Goal: Task Accomplishment & Management: Complete application form

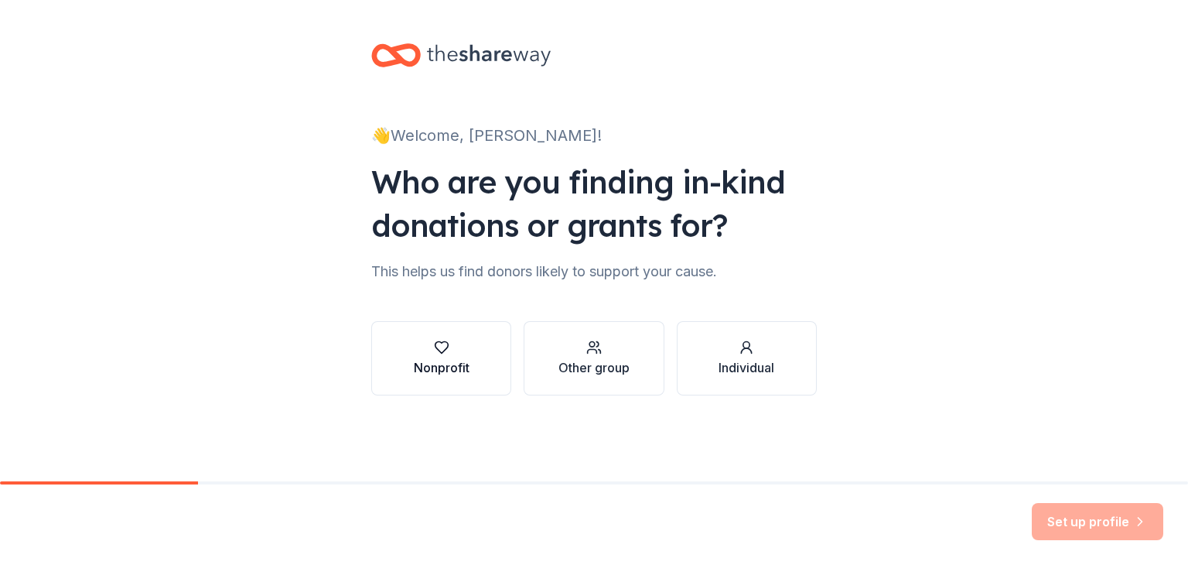
click at [461, 362] on div "Nonprofit" at bounding box center [442, 367] width 56 height 19
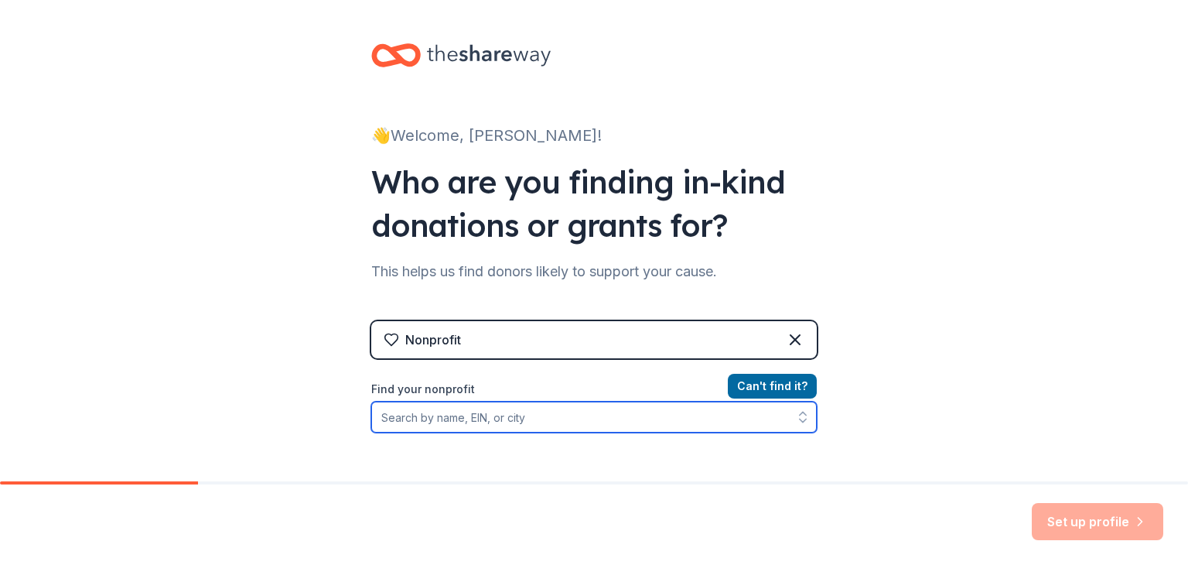
click at [560, 409] on input "Find your nonprofit" at bounding box center [594, 416] width 446 height 31
click at [473, 427] on input "Find your nonprofit" at bounding box center [594, 416] width 446 height 31
paste input "53-0196617"
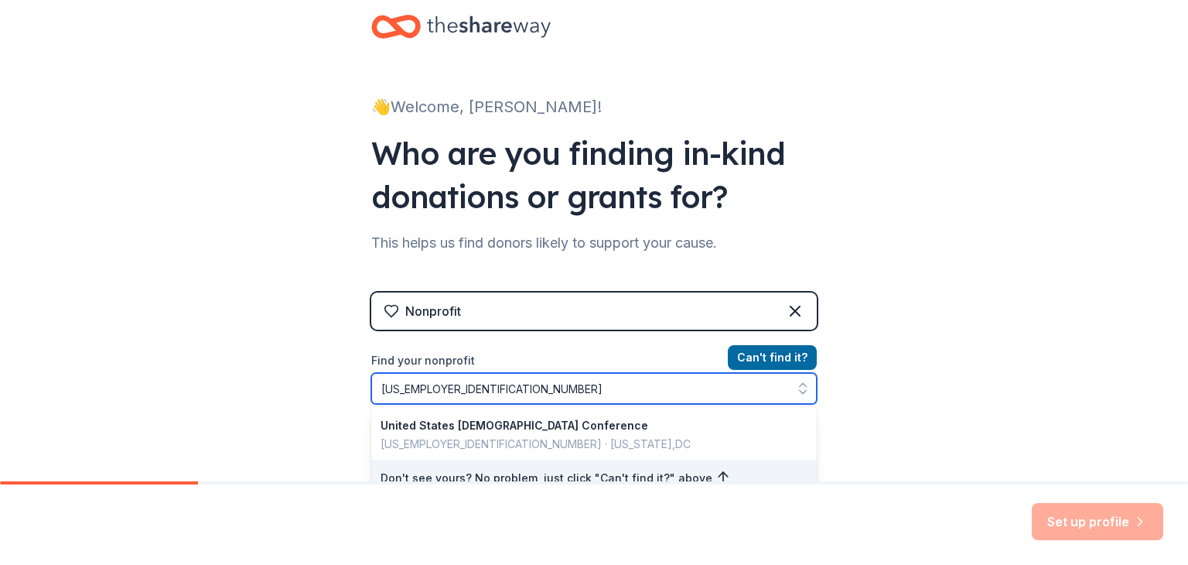
click at [534, 388] on input "53-0196617" at bounding box center [594, 388] width 446 height 31
drag, startPoint x: 534, startPoint y: 388, endPoint x: 232, endPoint y: 378, distance: 301.8
click at [232, 378] on div "👋 Welcome, Kate! Who are you finding in-kind donations or grants for? This help…" at bounding box center [594, 301] width 1188 height 661
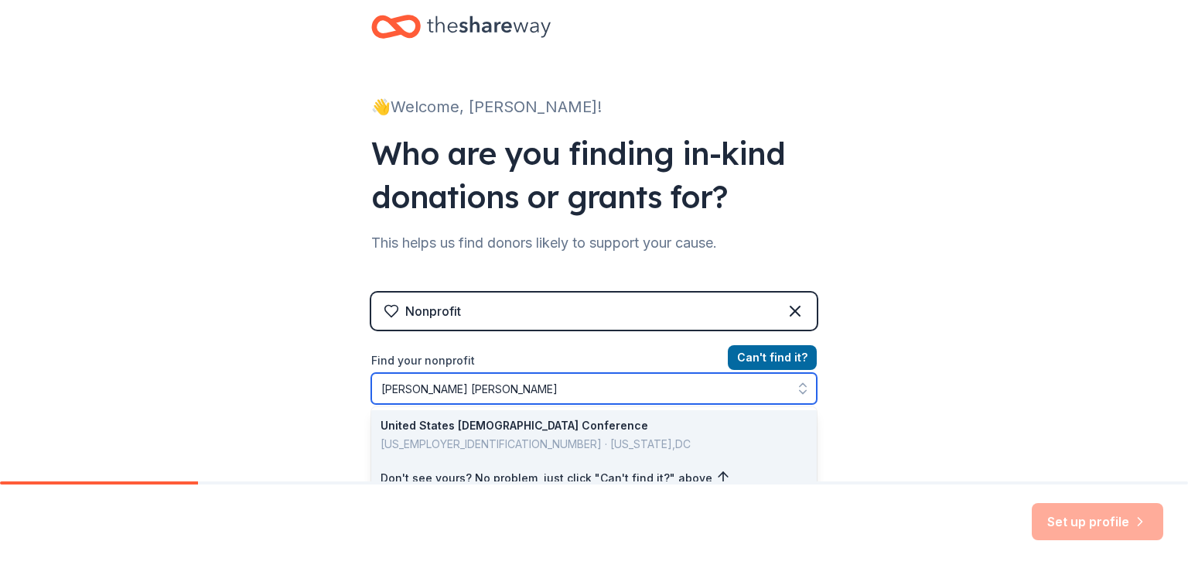
type input "Bishop DuBourg"
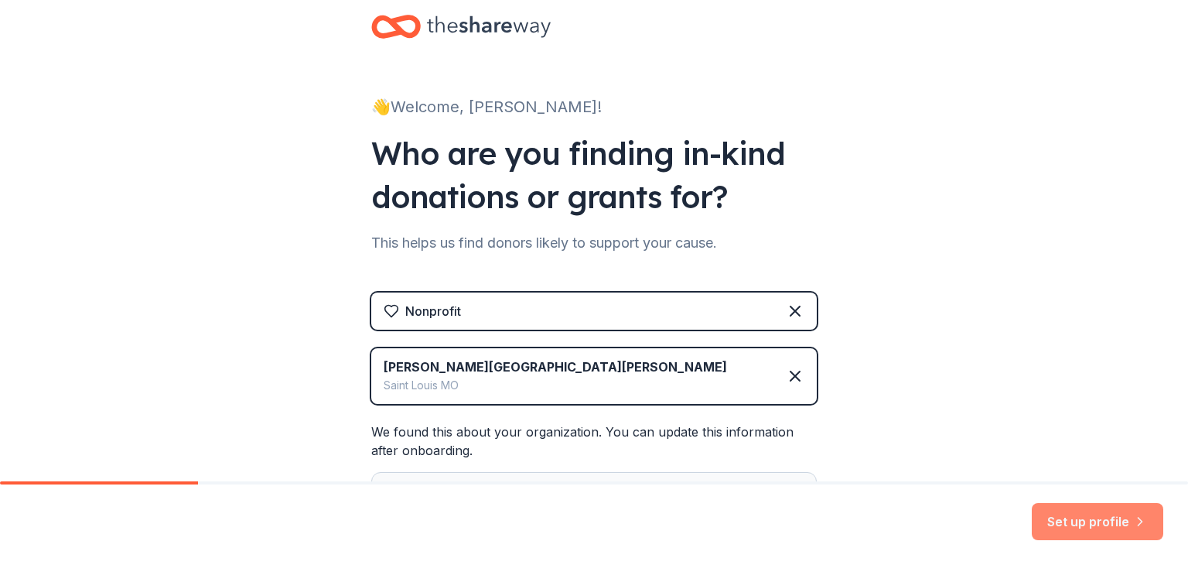
click at [1080, 520] on button "Set up profile" at bounding box center [1097, 521] width 131 height 37
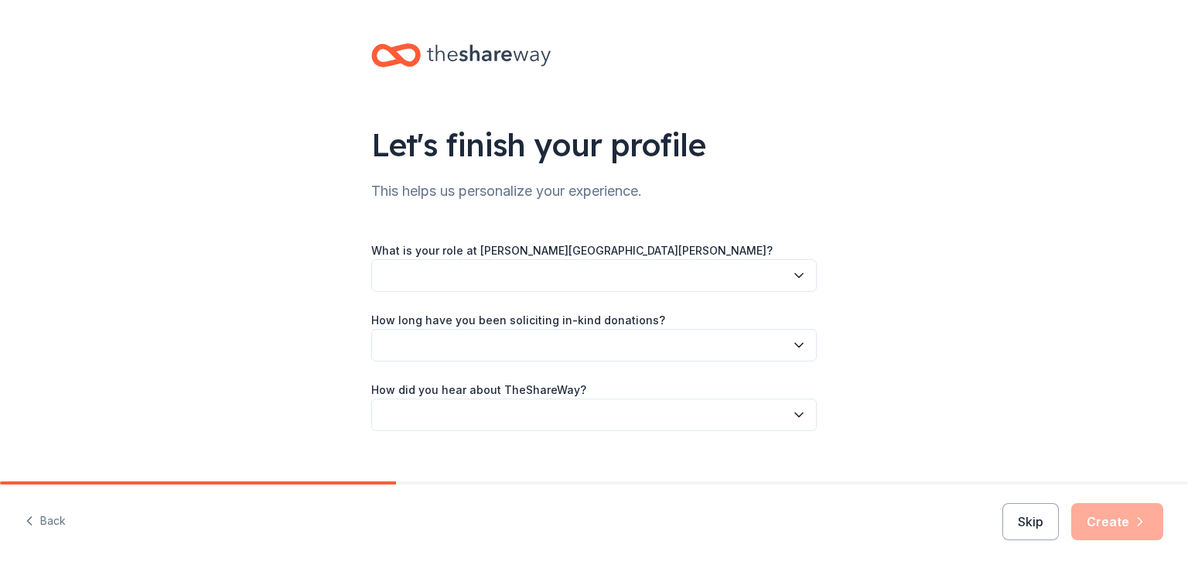
click at [757, 285] on button "button" at bounding box center [594, 275] width 446 height 32
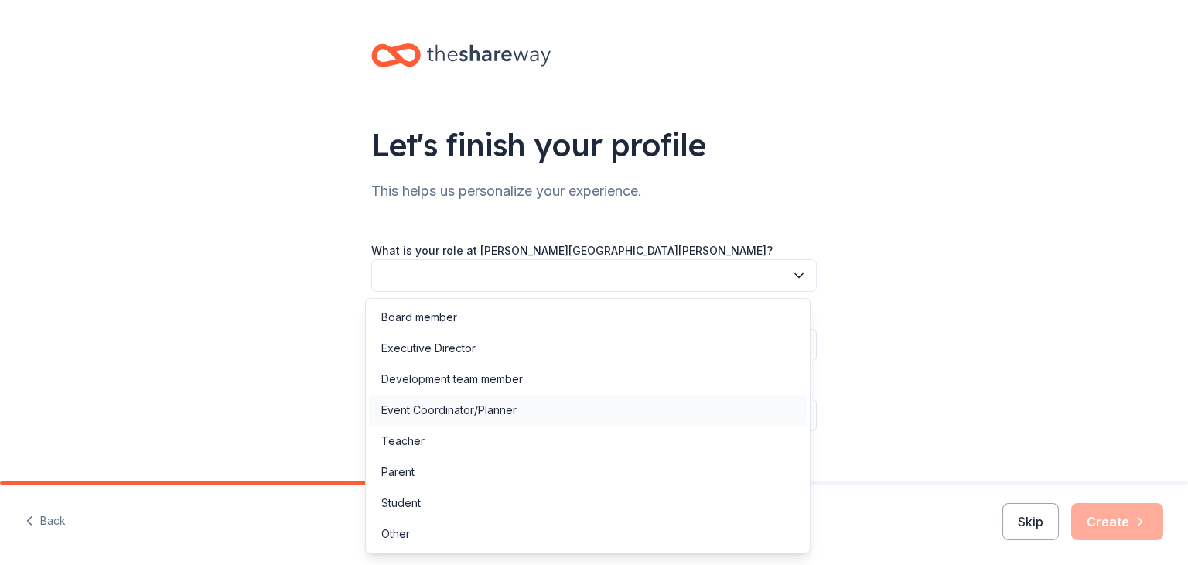
click at [492, 409] on div "Event Coordinator/Planner" at bounding box center [448, 410] width 135 height 19
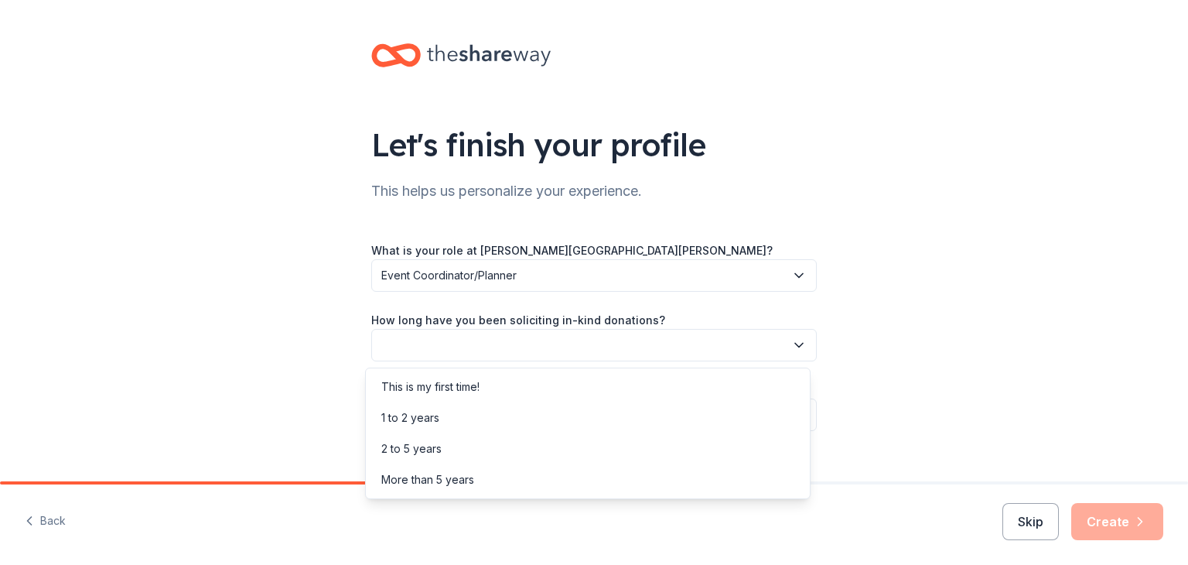
click at [555, 351] on button "button" at bounding box center [594, 345] width 446 height 32
click at [539, 416] on div "1 to 2 years" at bounding box center [588, 417] width 438 height 31
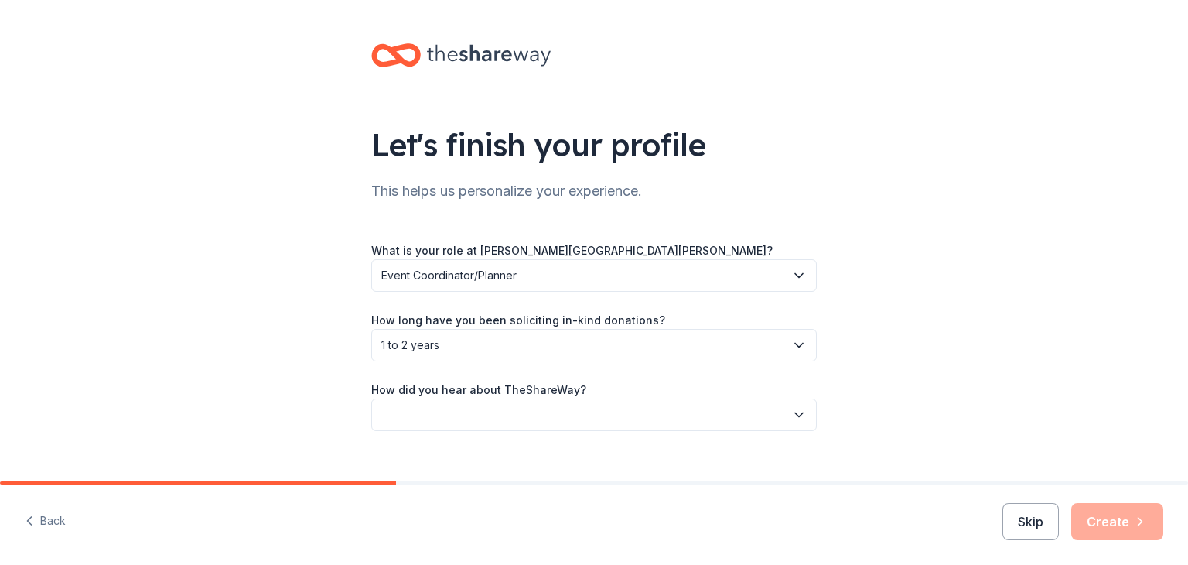
click at [545, 412] on button "button" at bounding box center [594, 414] width 446 height 32
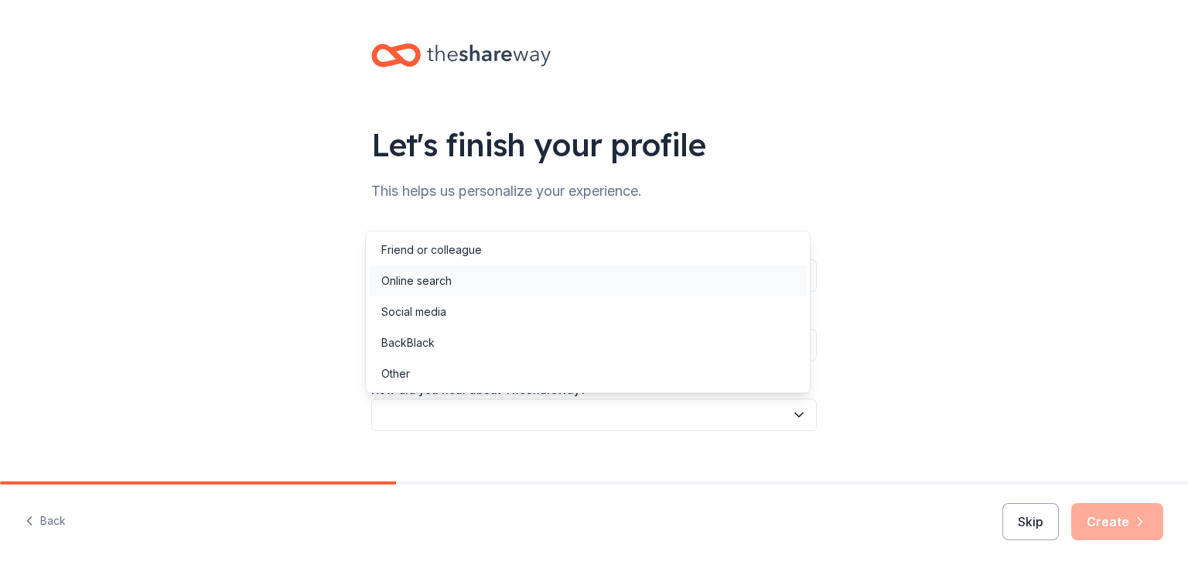
click at [500, 284] on div "Online search" at bounding box center [588, 280] width 438 height 31
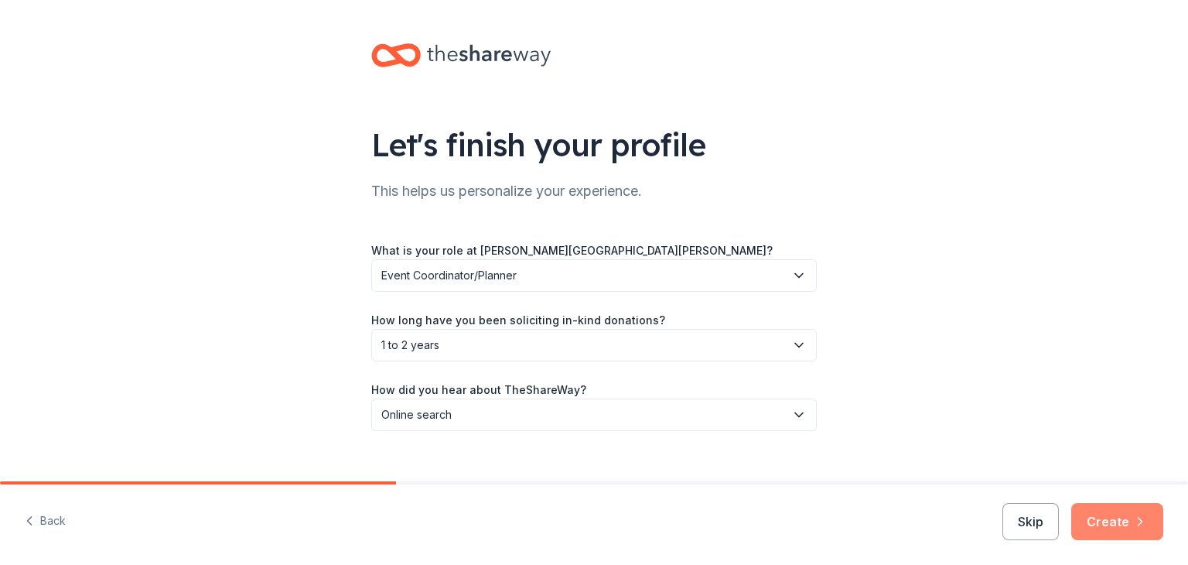
click at [1106, 513] on button "Create" at bounding box center [1117, 521] width 92 height 37
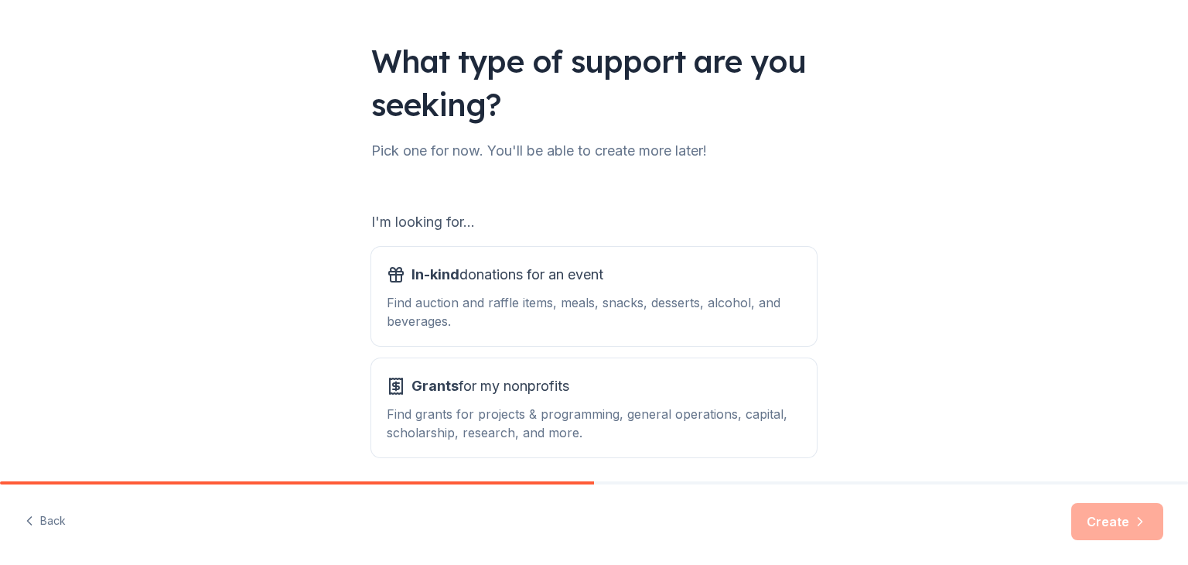
scroll to position [143, 0]
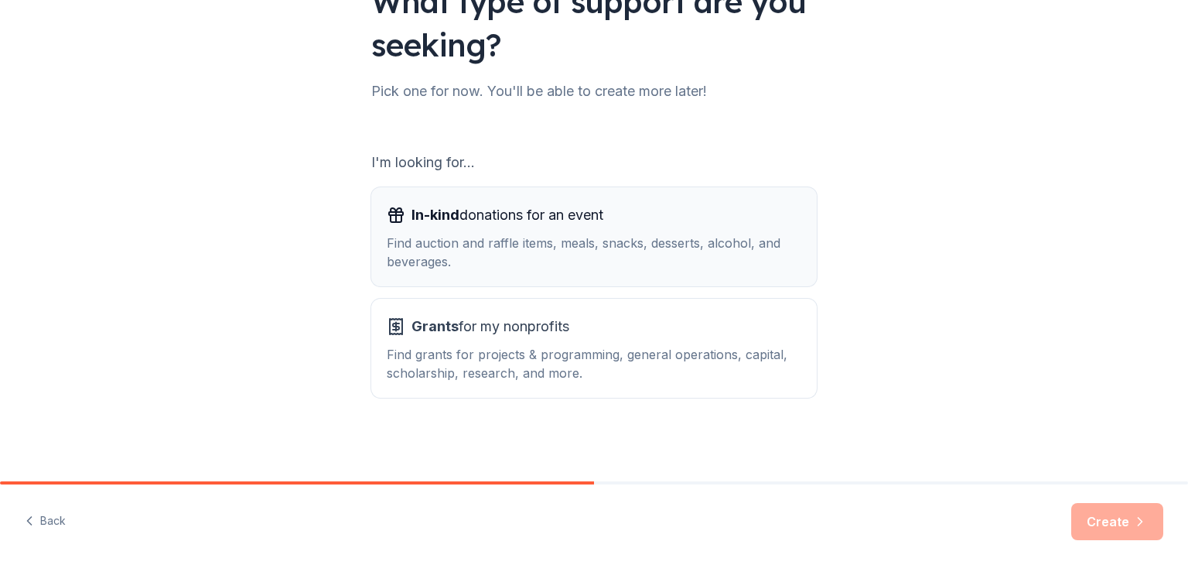
click at [693, 225] on div "In-kind donations for an event" at bounding box center [594, 215] width 415 height 25
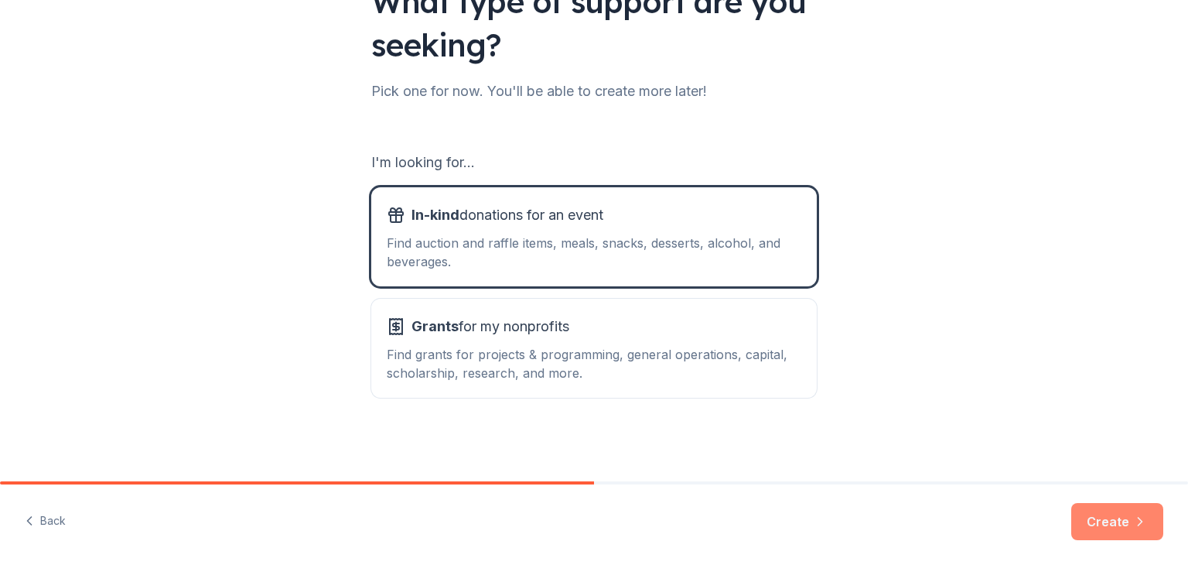
click at [1104, 519] on button "Create" at bounding box center [1117, 521] width 92 height 37
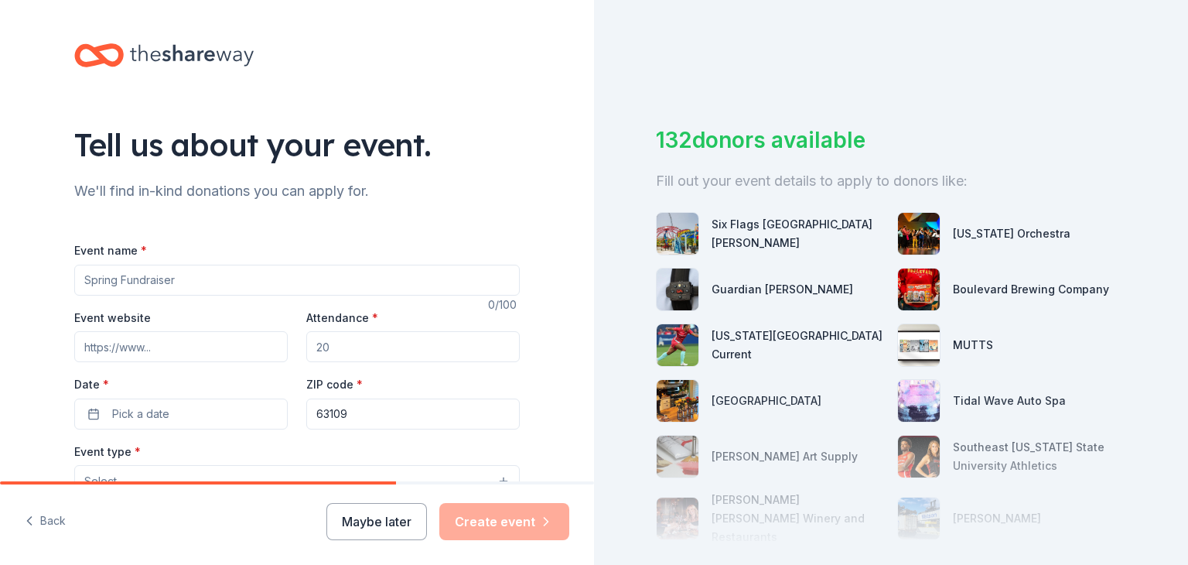
click at [335, 285] on input "Event name *" at bounding box center [297, 280] width 446 height 31
click at [251, 285] on input "Event name *" at bounding box center [297, 280] width 446 height 31
paste input "“A Knight to Remember”"
type input "“A Knight to Remember”"
click at [242, 344] on input "Event website" at bounding box center [180, 346] width 213 height 31
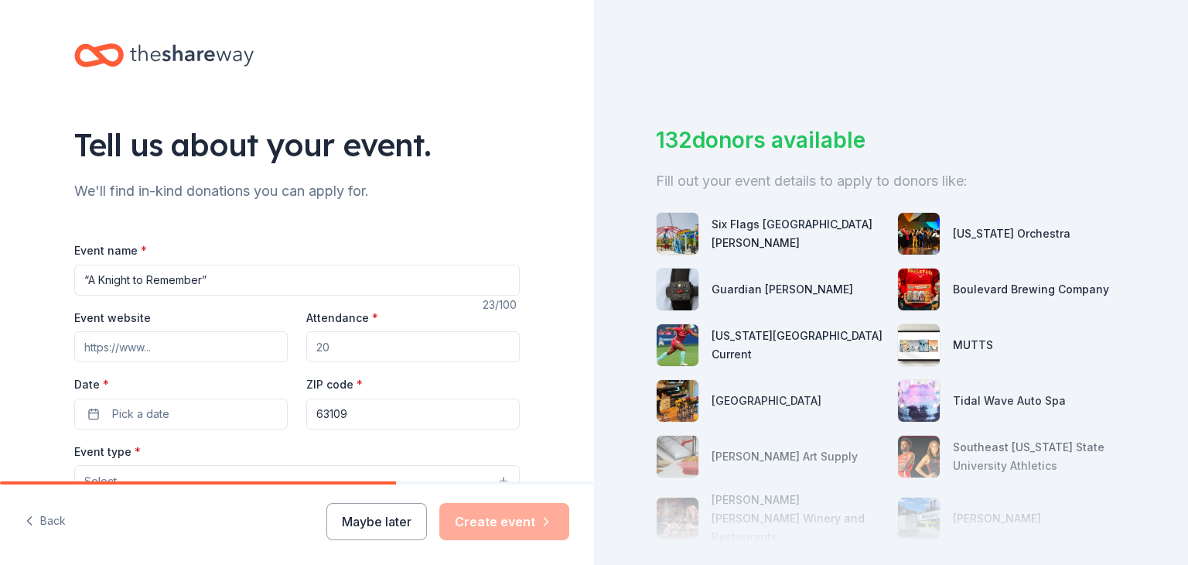
click at [418, 344] on input "Attendance *" at bounding box center [412, 346] width 213 height 31
type input "3"
type input "400"
click at [225, 423] on button "Pick a date" at bounding box center [180, 413] width 213 height 31
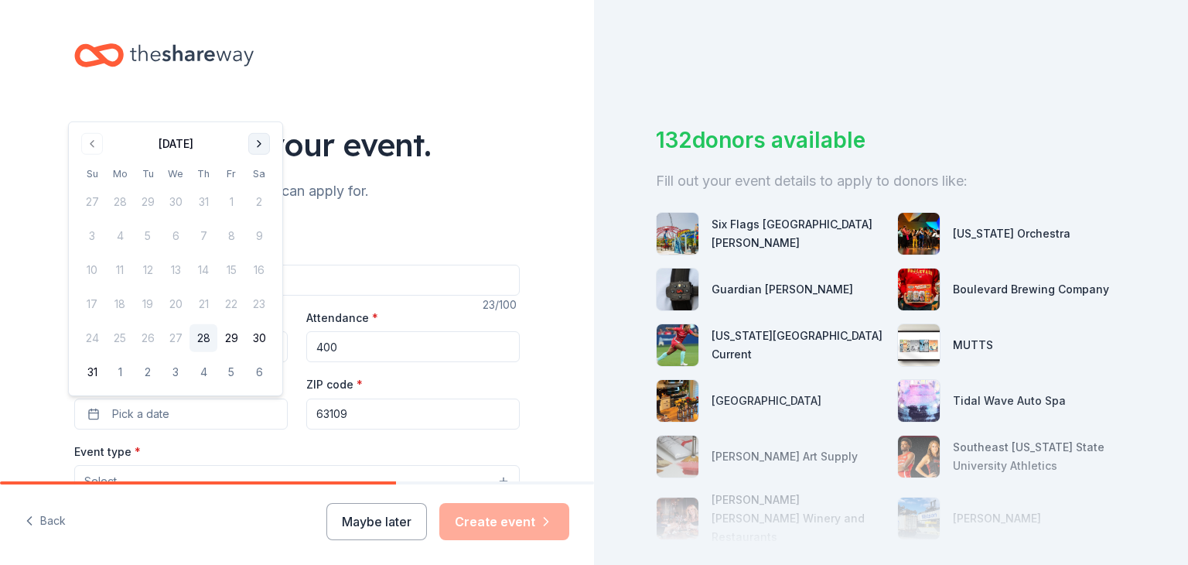
click at [258, 148] on button "Go to next month" at bounding box center [259, 144] width 22 height 22
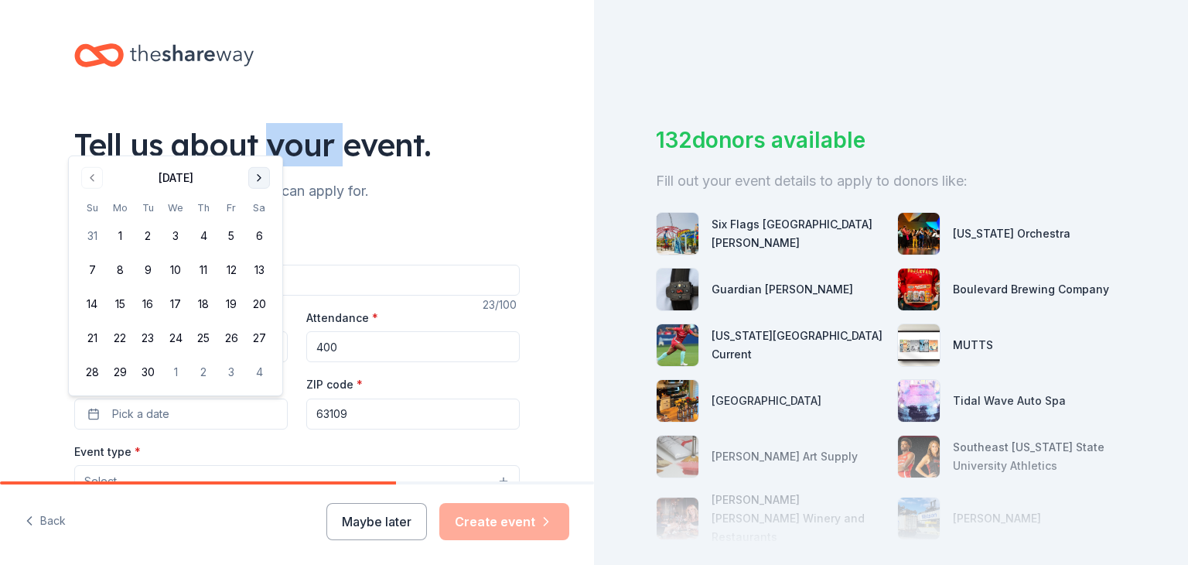
click at [258, 148] on div "Tell us about your event." at bounding box center [297, 144] width 446 height 43
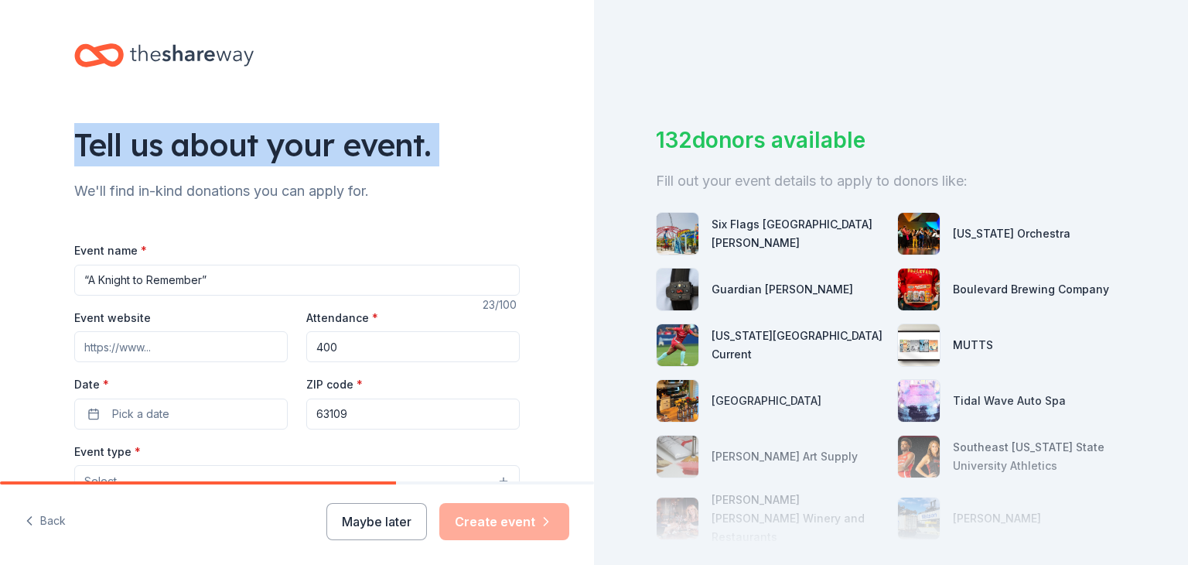
click at [258, 148] on div "Tell us about your event." at bounding box center [297, 144] width 446 height 43
click at [207, 412] on button "Pick a date" at bounding box center [180, 413] width 213 height 31
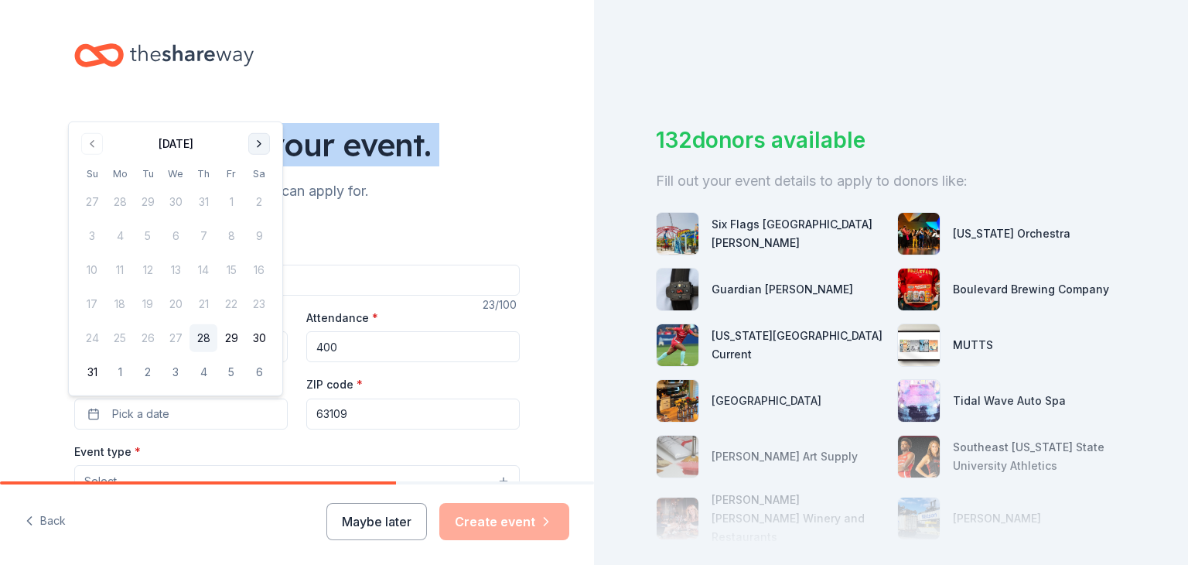
click at [263, 145] on button "Go to next month" at bounding box center [259, 144] width 22 height 22
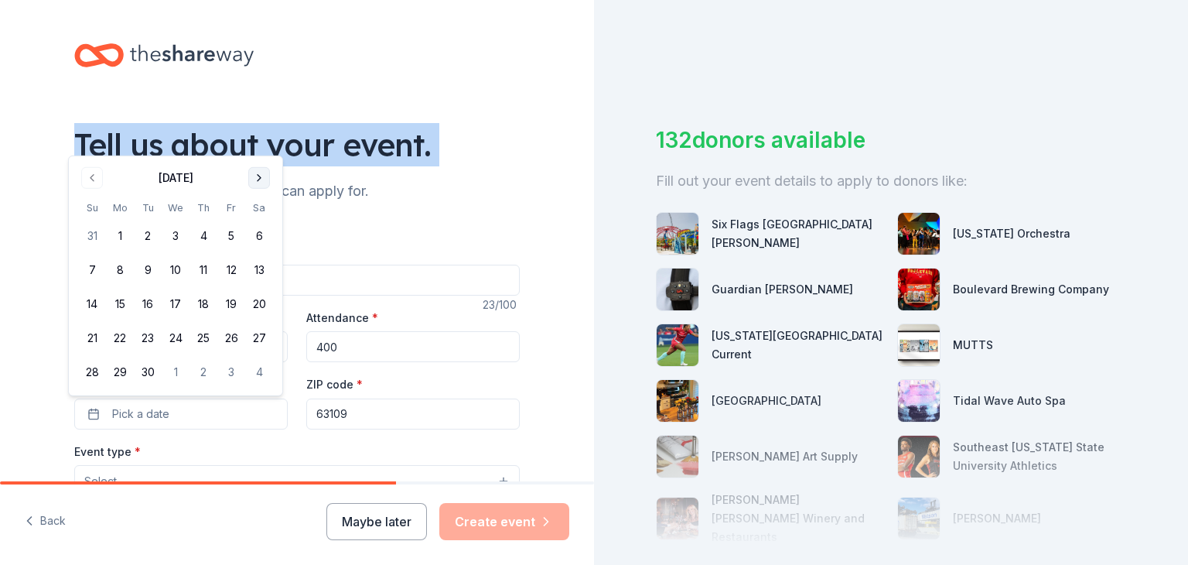
click at [263, 179] on button "Go to next month" at bounding box center [259, 178] width 22 height 22
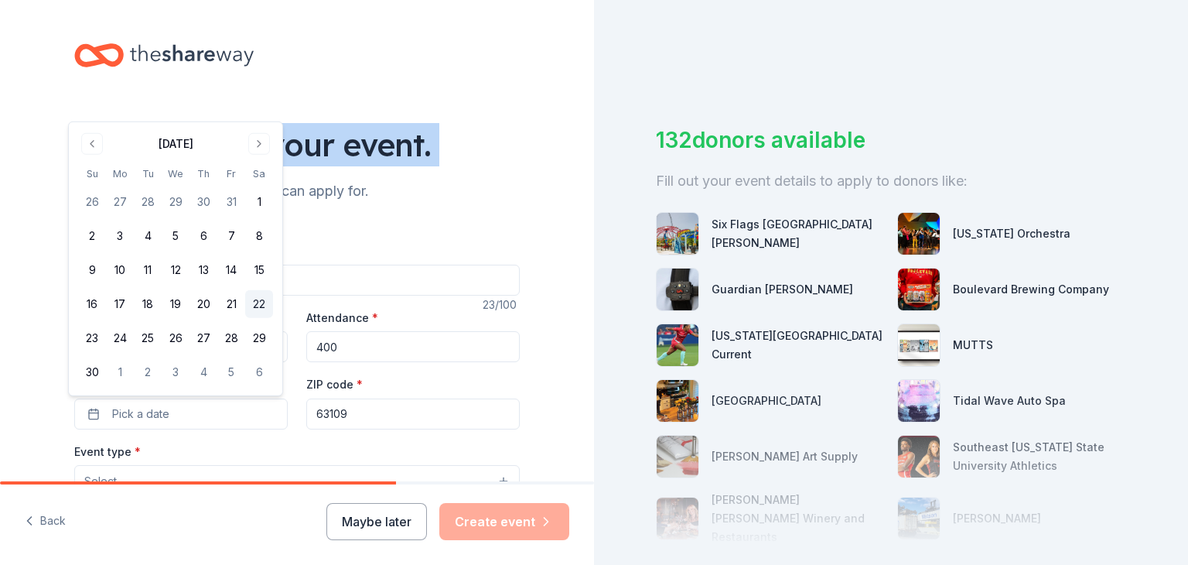
click at [256, 307] on button "22" at bounding box center [259, 304] width 28 height 28
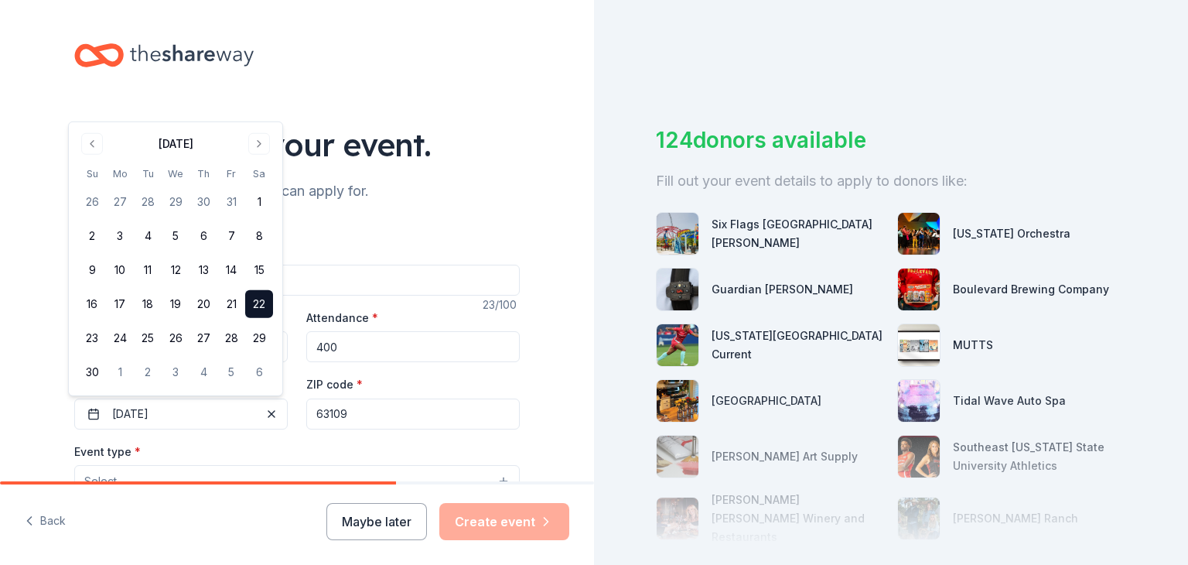
click at [425, 286] on input "“A Knight to Remember”" at bounding box center [297, 280] width 446 height 31
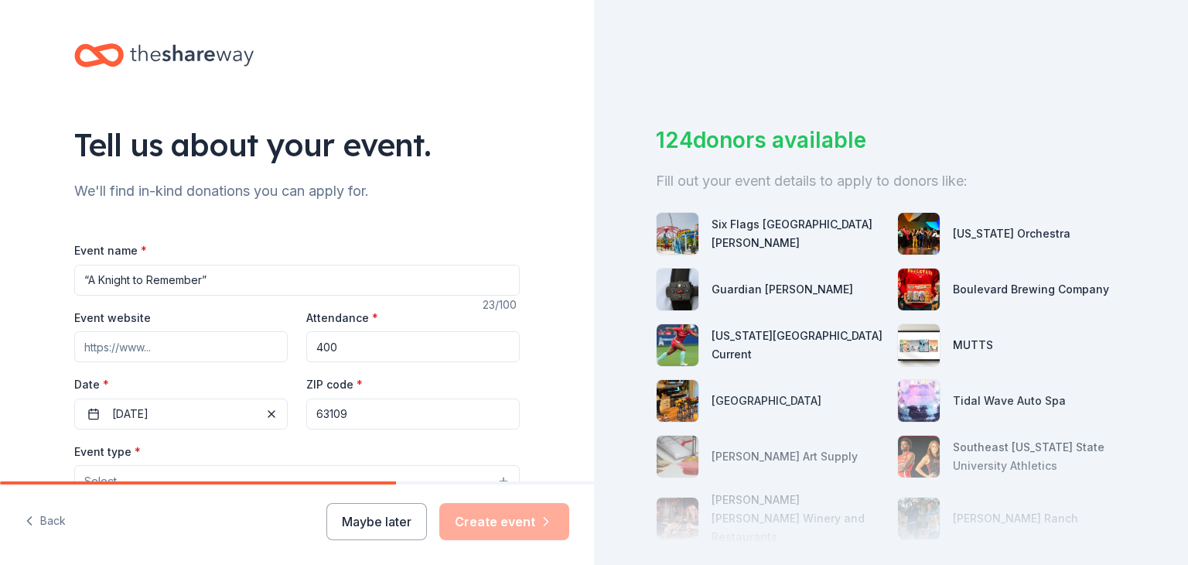
click at [211, 350] on input "Event website" at bounding box center [180, 346] width 213 height 31
paste input "https://www.bishopdubourg.org/"
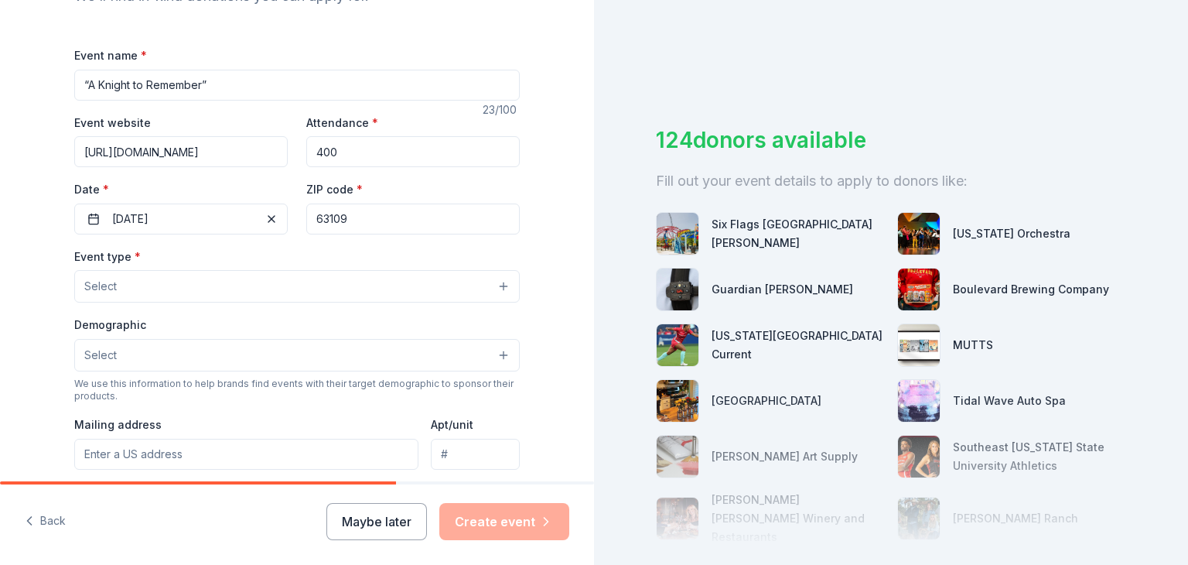
scroll to position [218, 0]
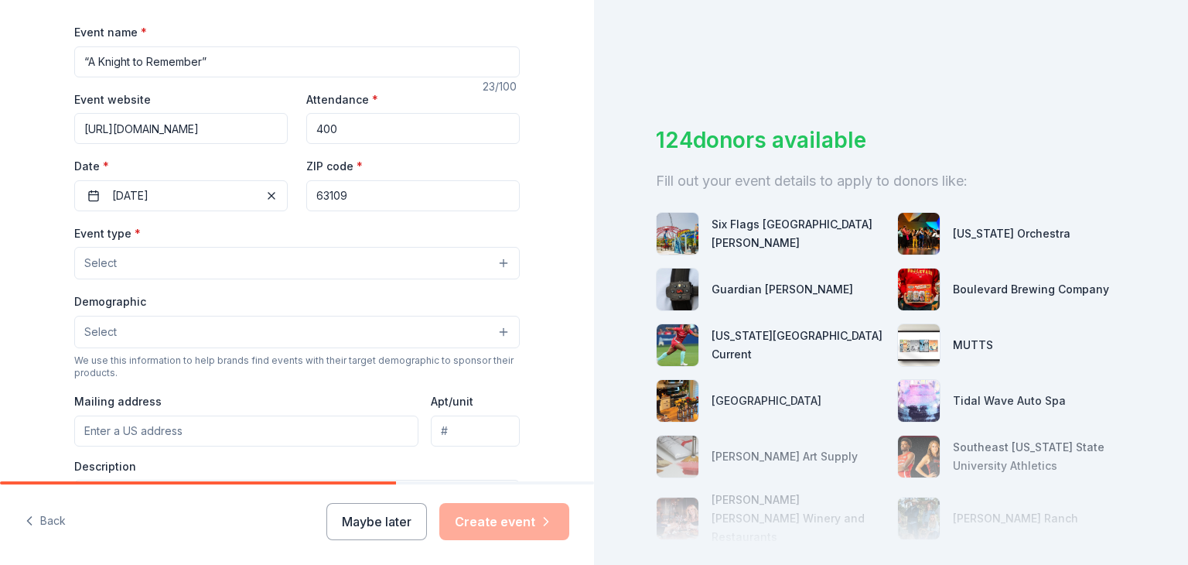
type input "https://www.bishopdubourg.org/"
click at [418, 249] on button "Select" at bounding box center [297, 263] width 446 height 32
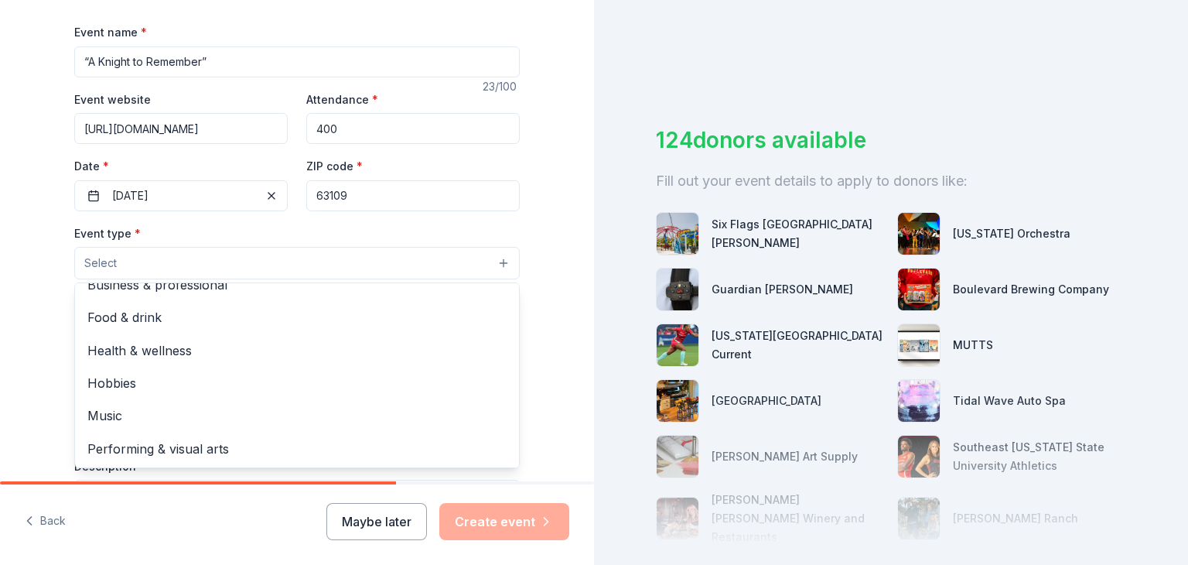
scroll to position [0, 0]
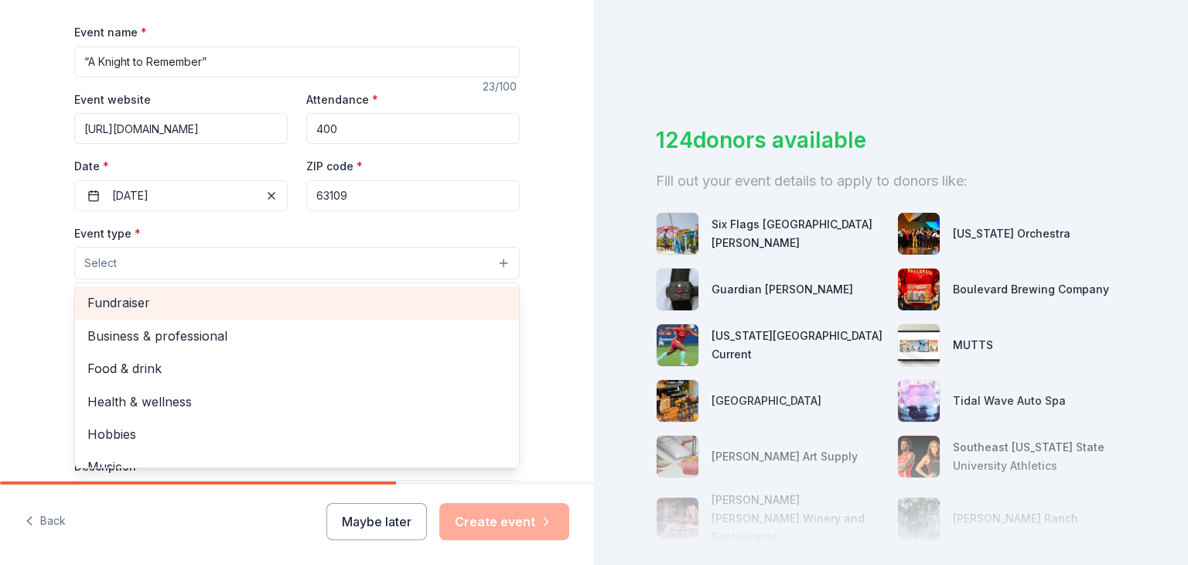
click at [398, 296] on span "Fundraiser" at bounding box center [296, 302] width 419 height 20
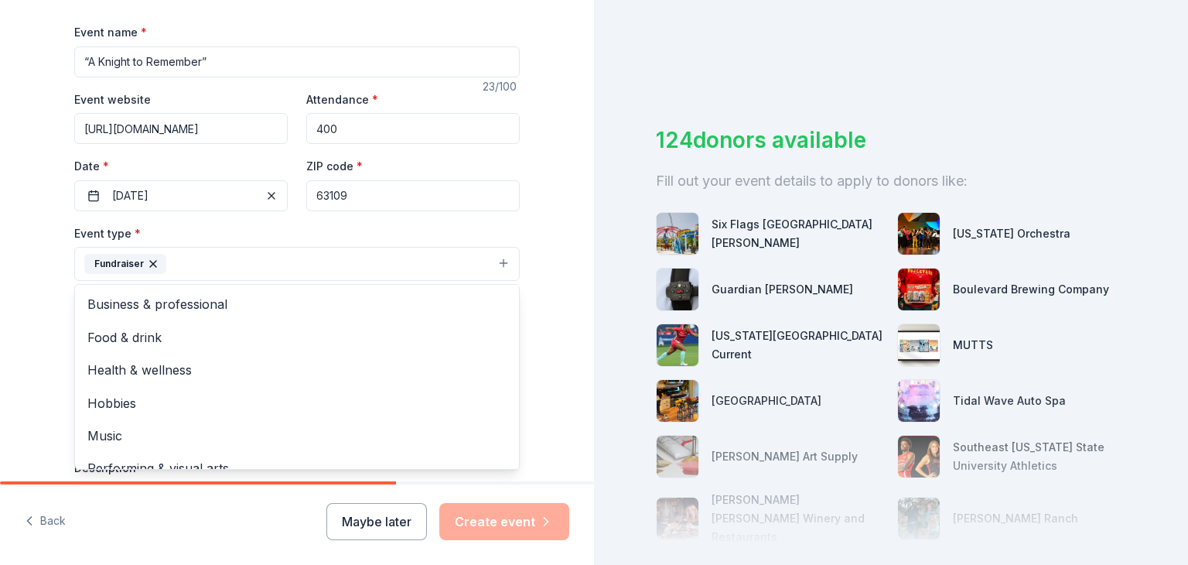
click at [554, 312] on div "Tell us about your event. We'll find in-kind donations you can apply for. Event…" at bounding box center [297, 297] width 594 height 1031
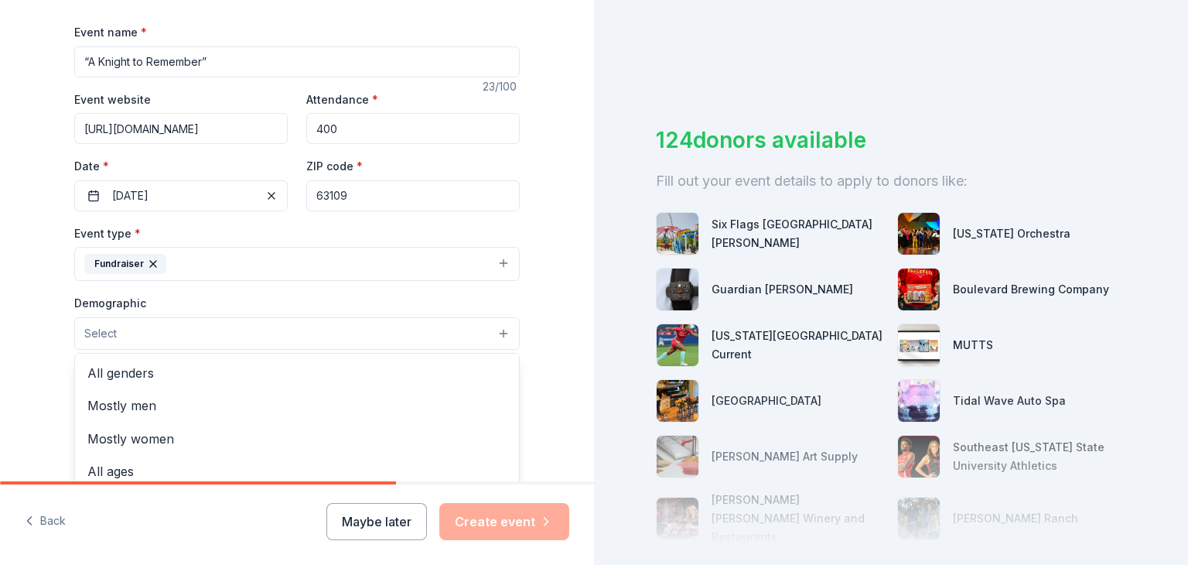
click at [492, 326] on button "Select" at bounding box center [297, 333] width 446 height 32
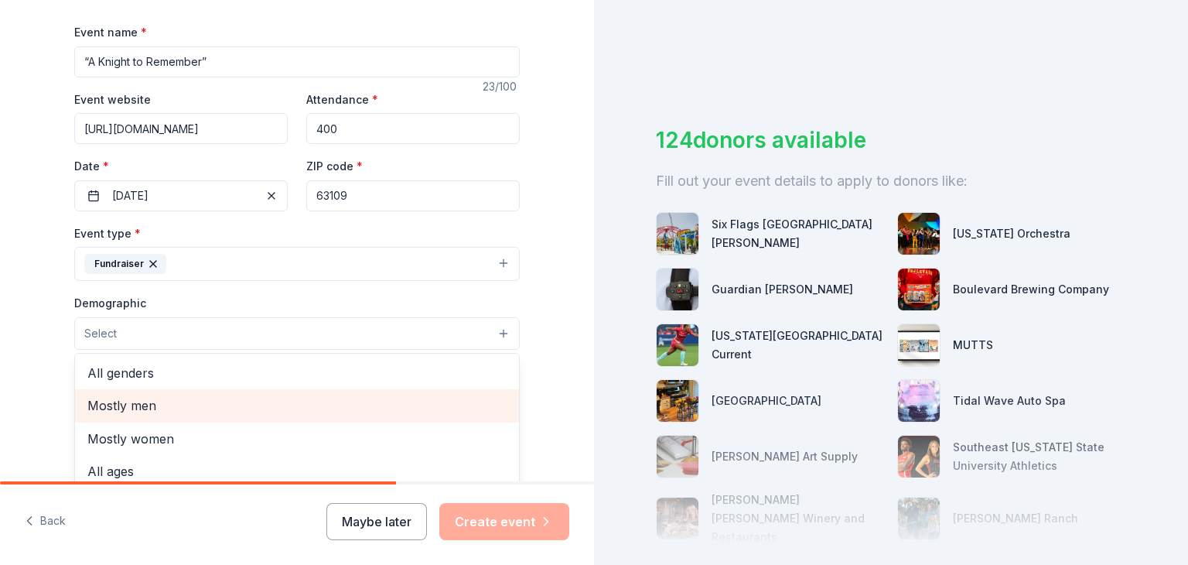
click at [459, 391] on div "Mostly men" at bounding box center [297, 405] width 444 height 32
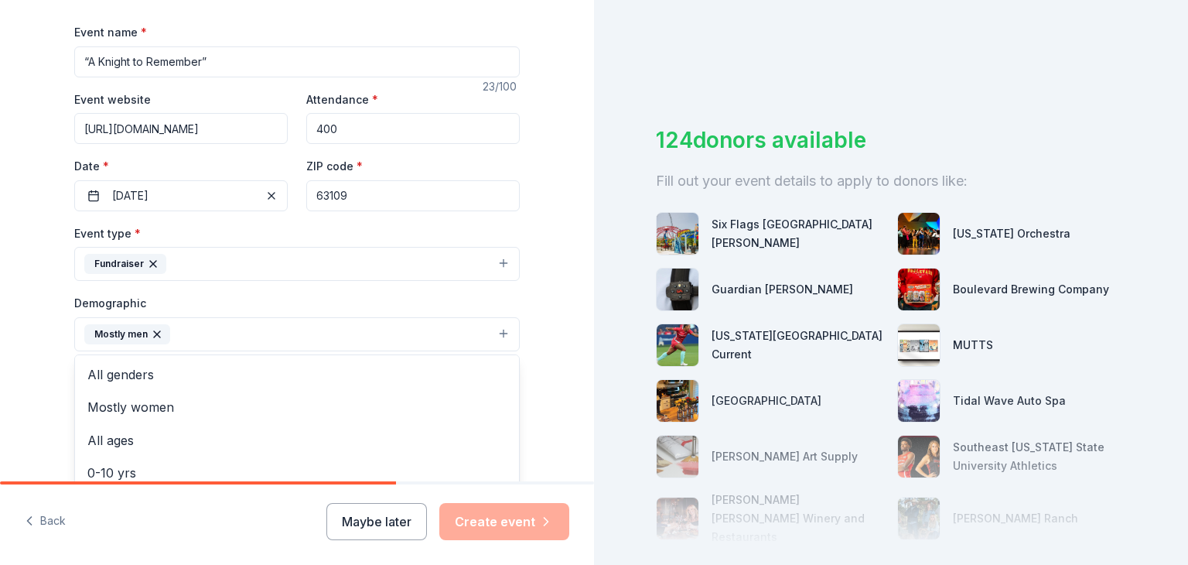
click at [155, 329] on icon "button" at bounding box center [157, 334] width 12 height 12
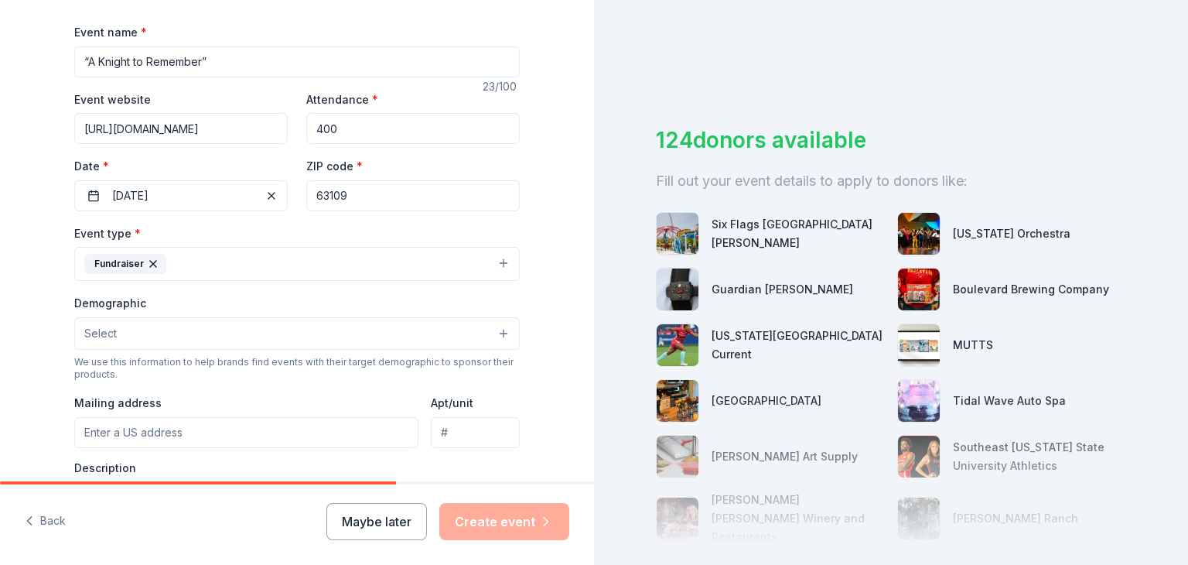
click at [499, 338] on button "Select" at bounding box center [297, 333] width 446 height 32
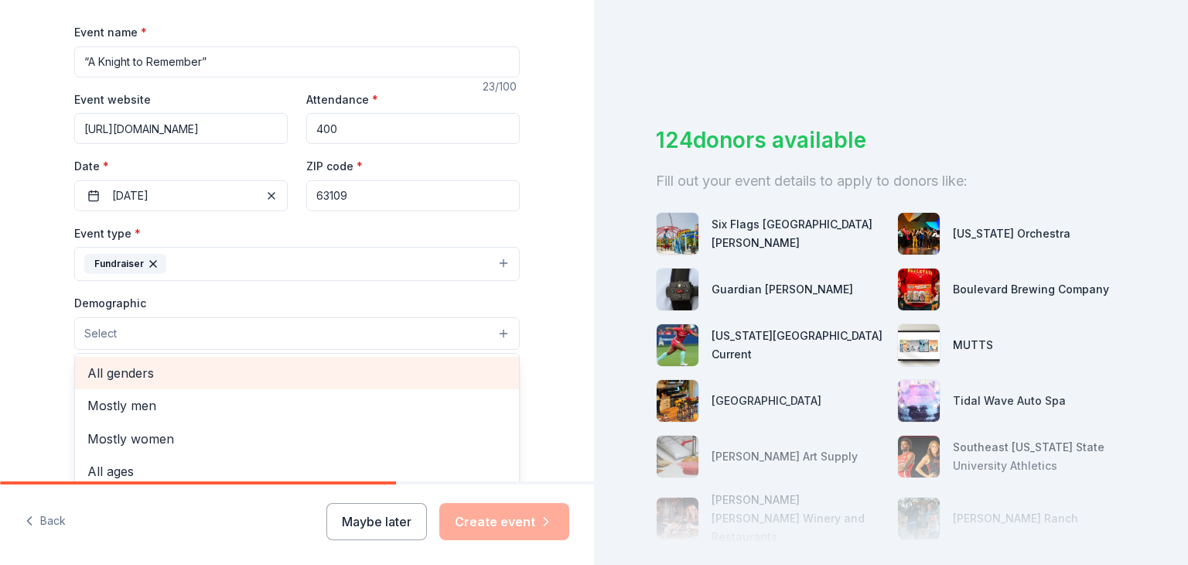
click at [397, 370] on span "All genders" at bounding box center [296, 373] width 419 height 20
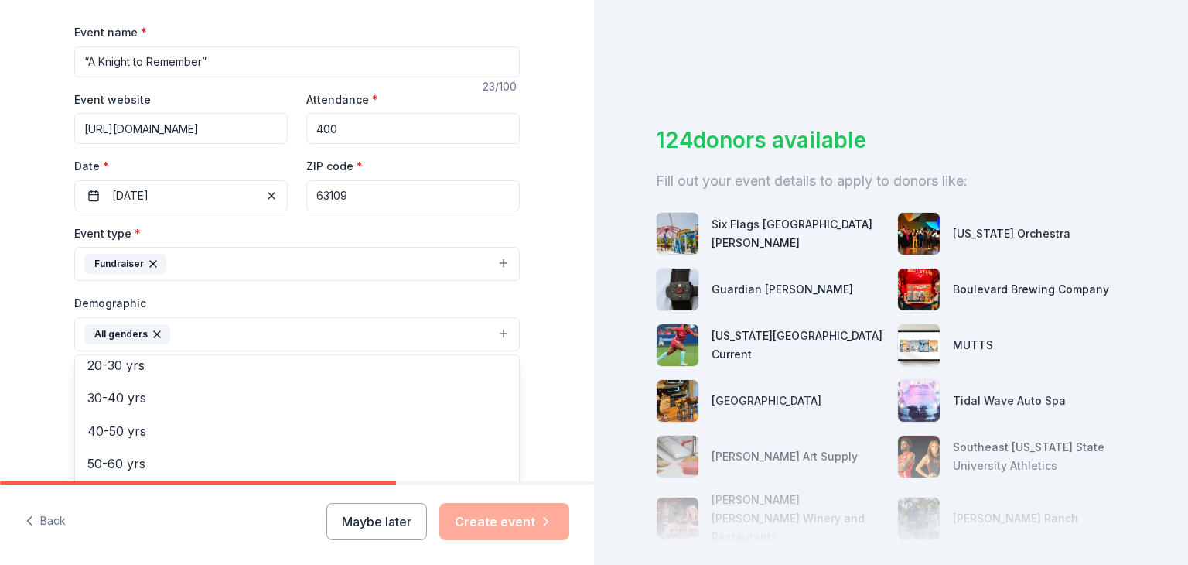
scroll to position [172, 0]
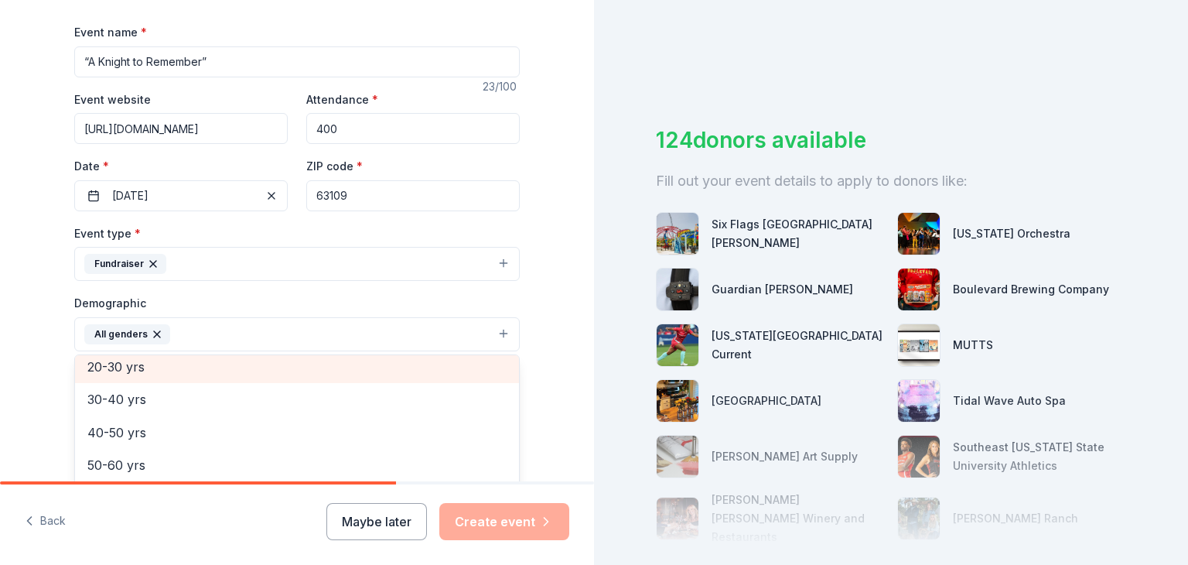
click at [164, 377] on div "20-30 yrs" at bounding box center [297, 366] width 444 height 32
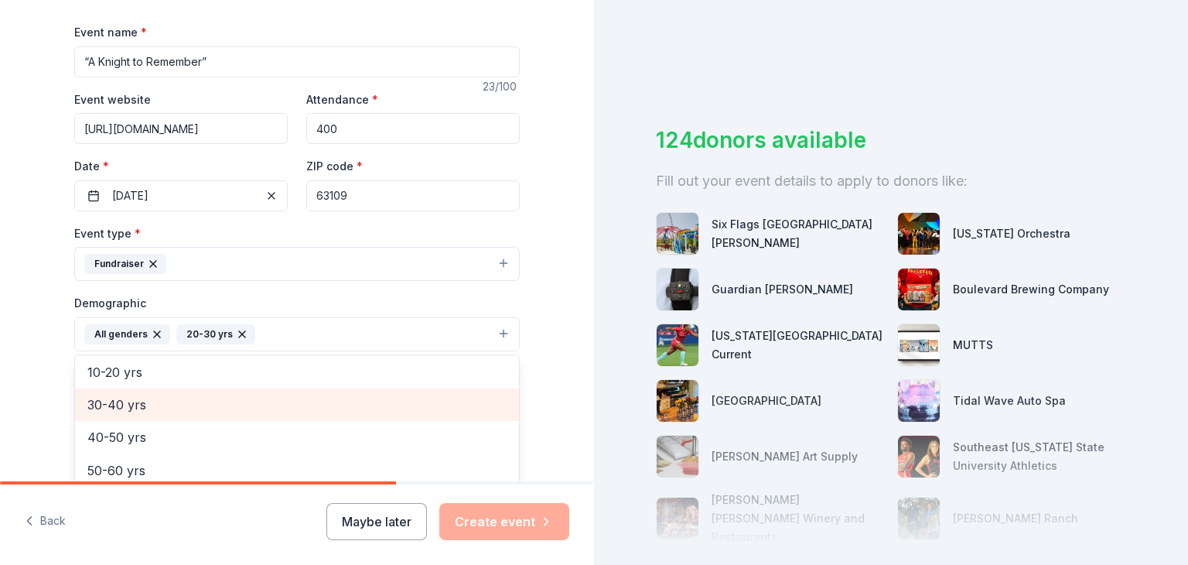
click at [158, 401] on span "30-40 yrs" at bounding box center [296, 404] width 419 height 20
click at [150, 408] on span "40-50 yrs" at bounding box center [296, 404] width 419 height 20
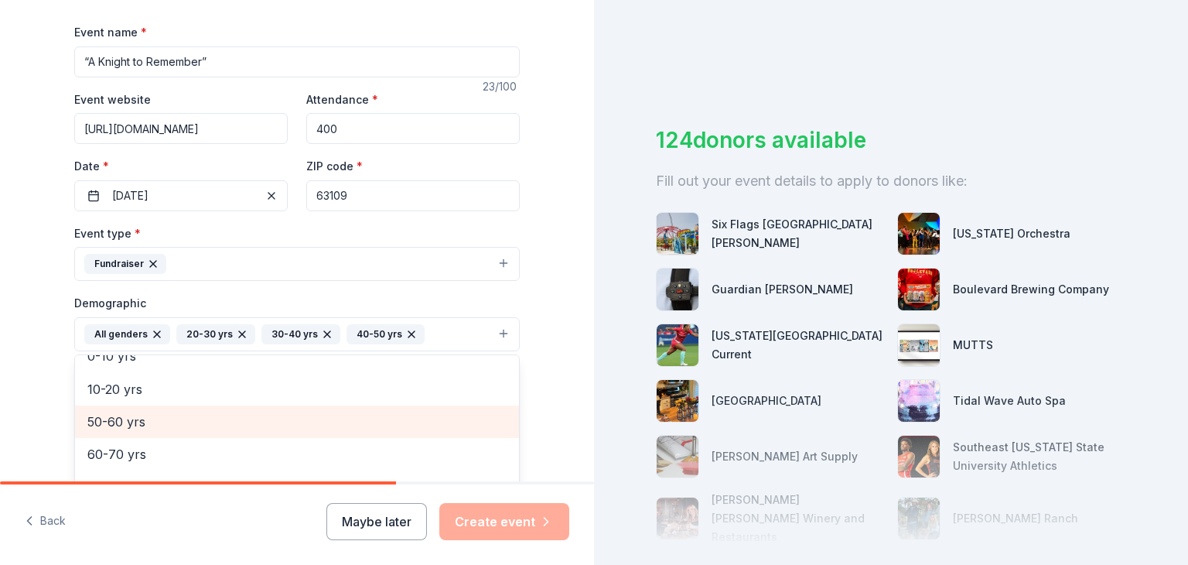
click at [148, 420] on span "50-60 yrs" at bounding box center [296, 421] width 419 height 20
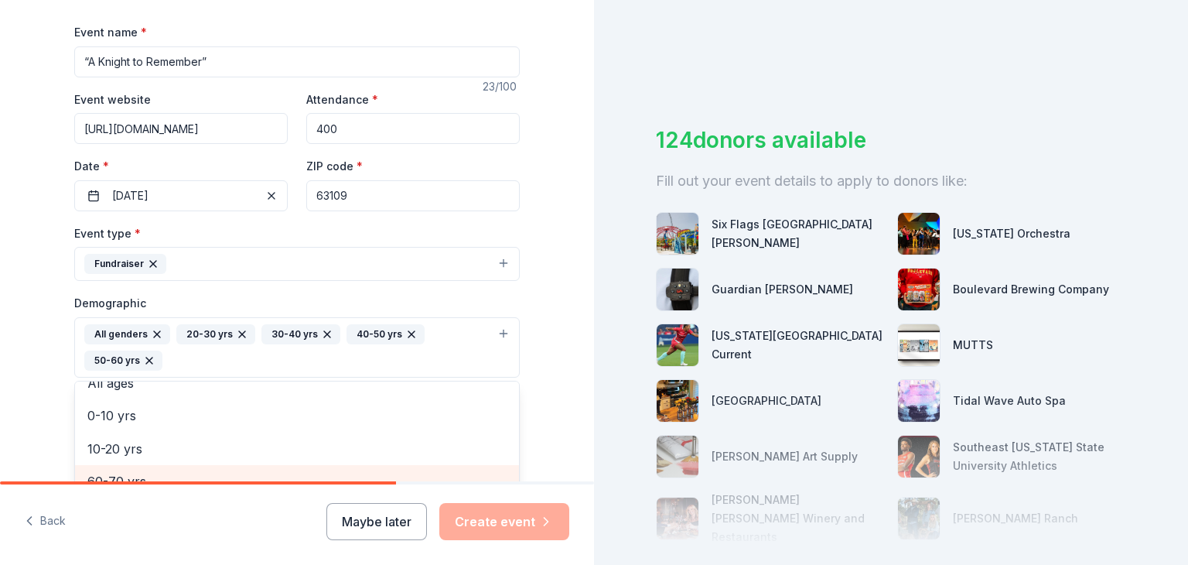
click at [137, 472] on span "60-70 yrs" at bounding box center [296, 481] width 419 height 20
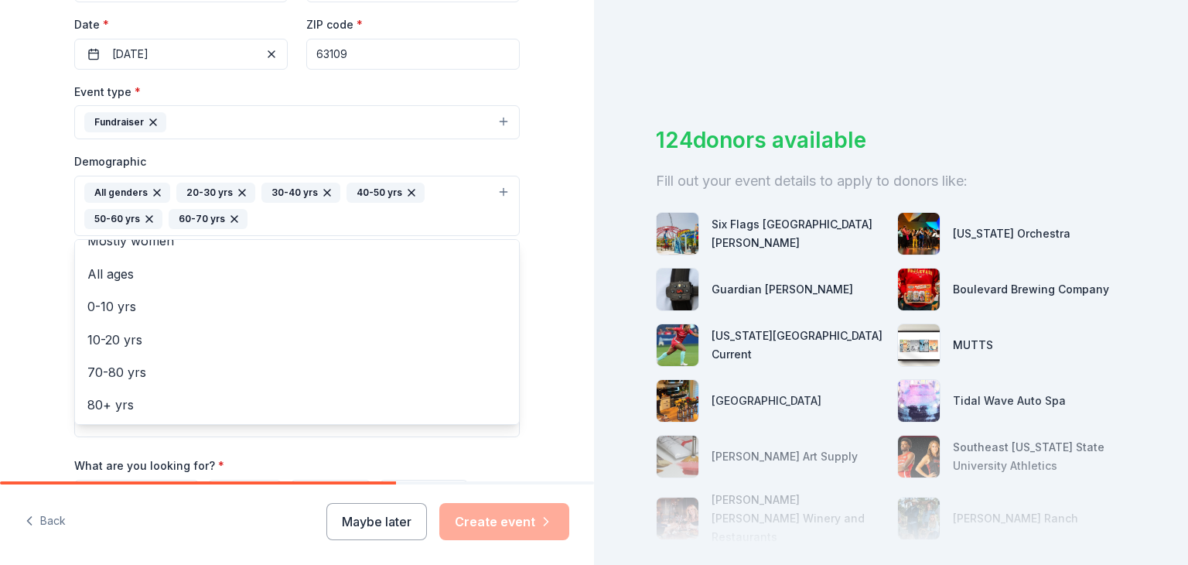
scroll to position [373, 0]
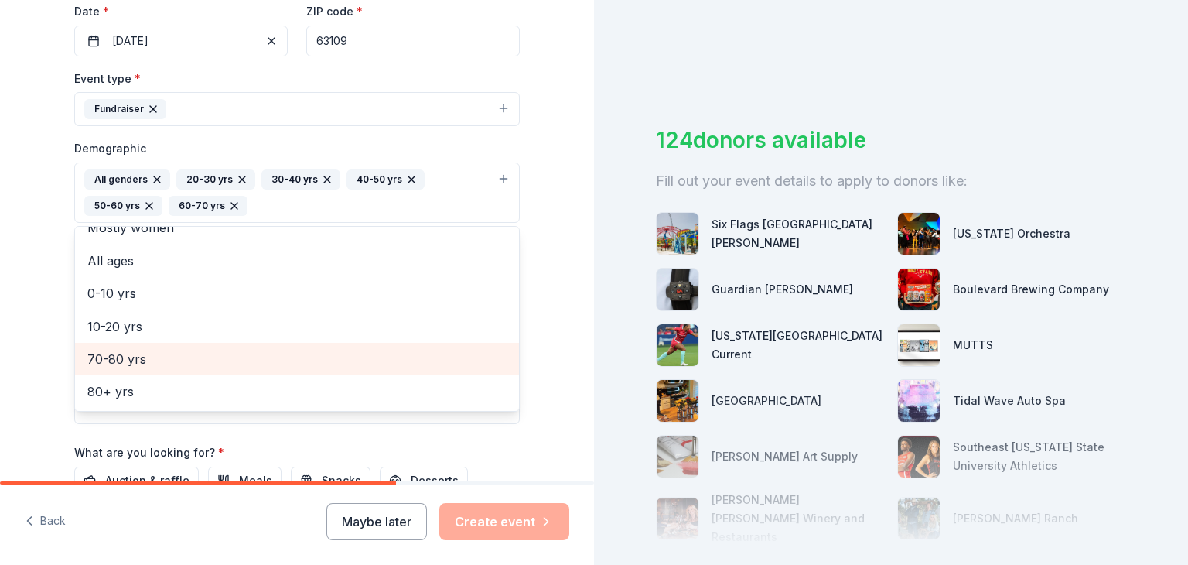
click at [325, 364] on span "70-80 yrs" at bounding box center [296, 359] width 419 height 20
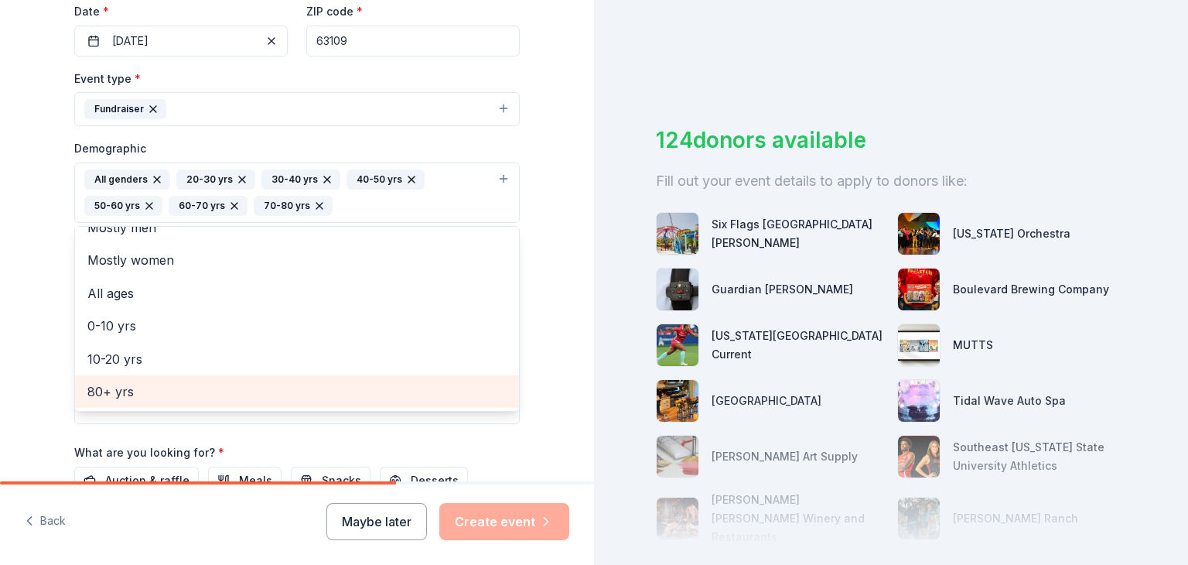
click at [449, 396] on span "80+ yrs" at bounding box center [296, 391] width 419 height 20
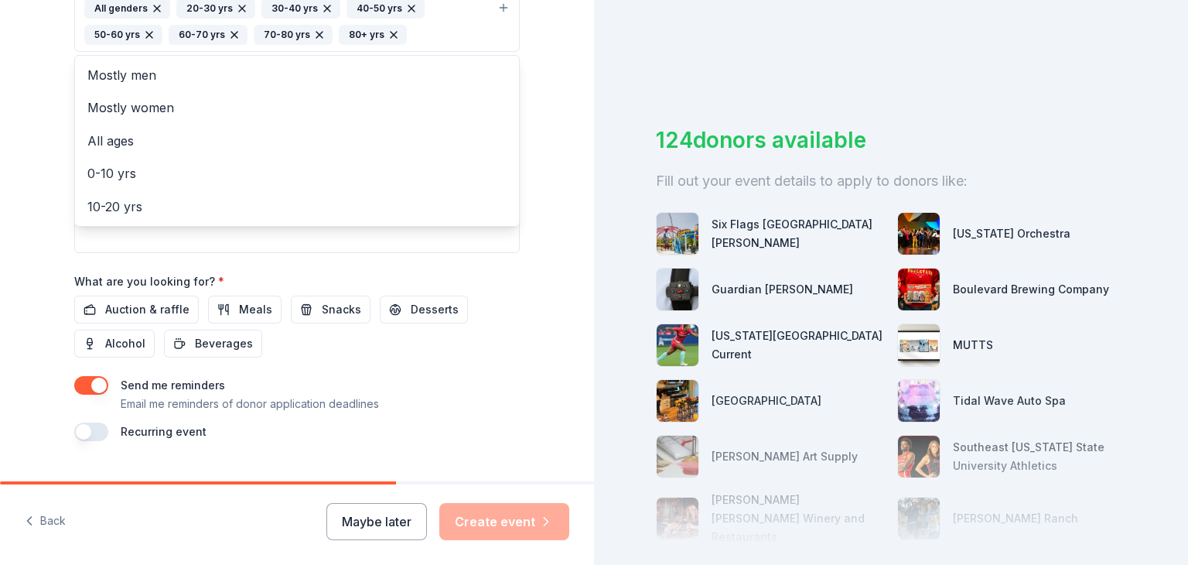
scroll to position [577, 0]
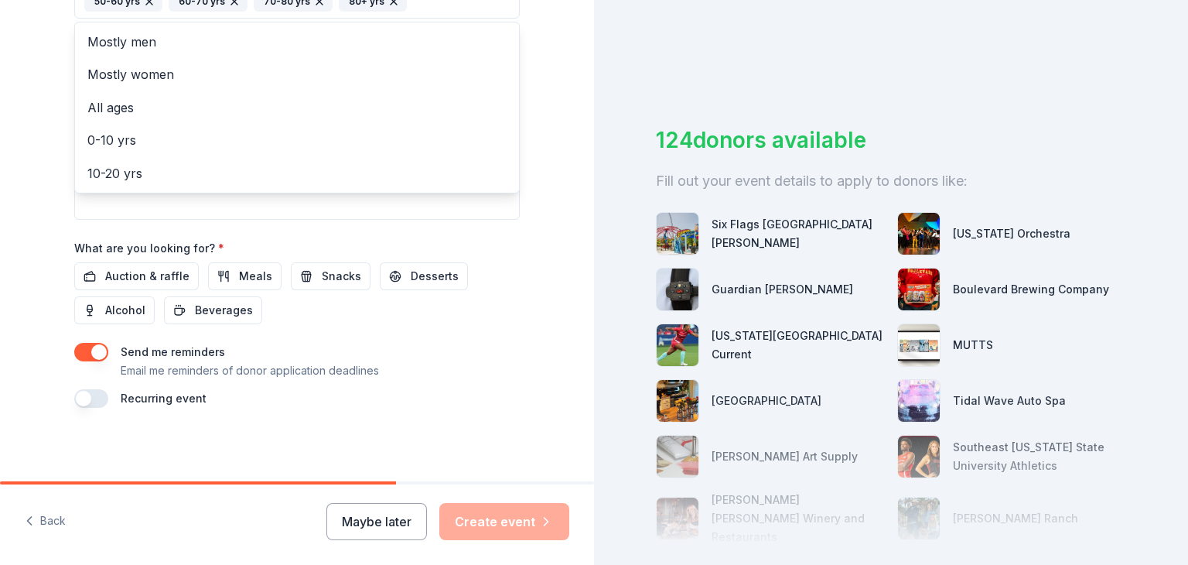
click at [155, 271] on div "Event name * “A Knight to Remember” 23 /100 Event website https://www.bishopdub…" at bounding box center [297, 36] width 446 height 744
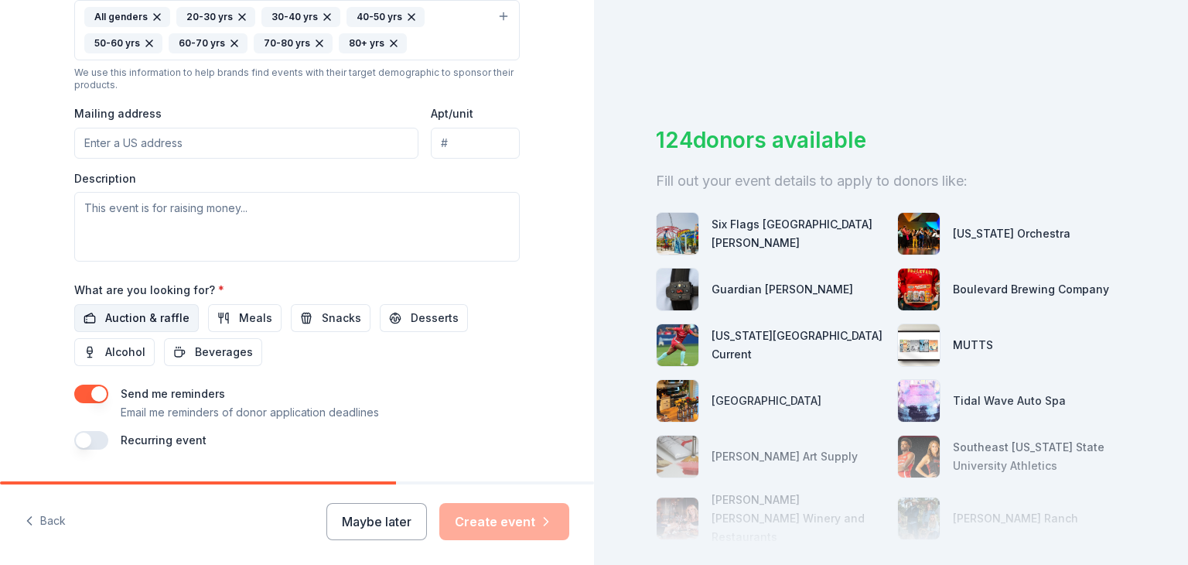
click at [145, 316] on span "Auction & raffle" at bounding box center [147, 318] width 84 height 19
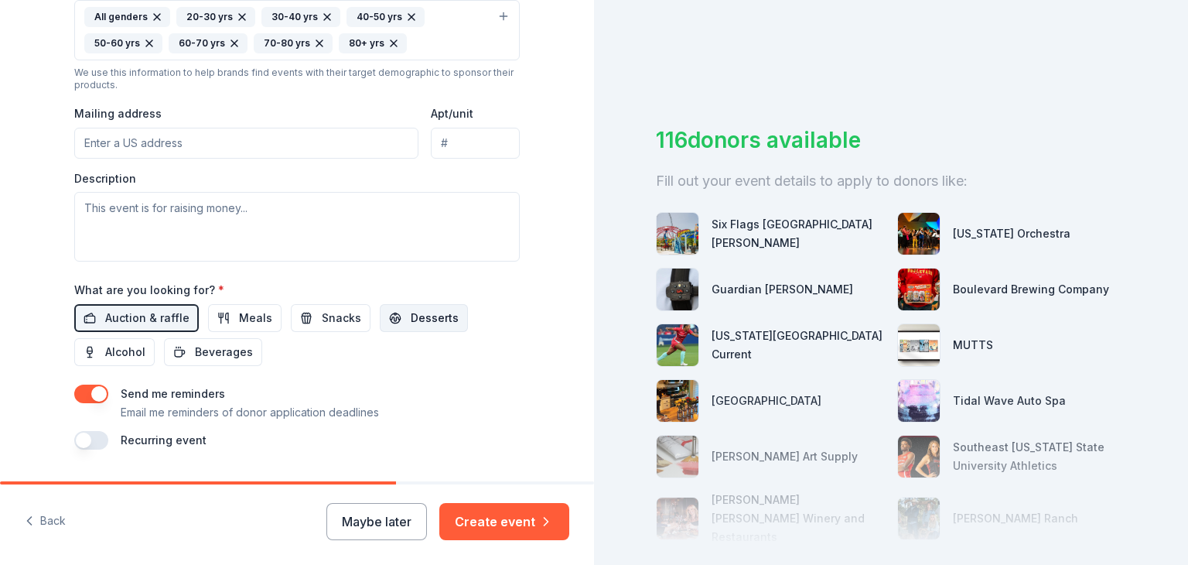
click at [421, 319] on span "Desserts" at bounding box center [435, 318] width 48 height 19
click at [243, 144] on input "Mailing address" at bounding box center [246, 143] width 344 height 31
paste input "5850 Eichelberger ‐ St. Louis, MO 63109"
type input "5850 Eichelberger Street, St. Louis, MO, 63109"
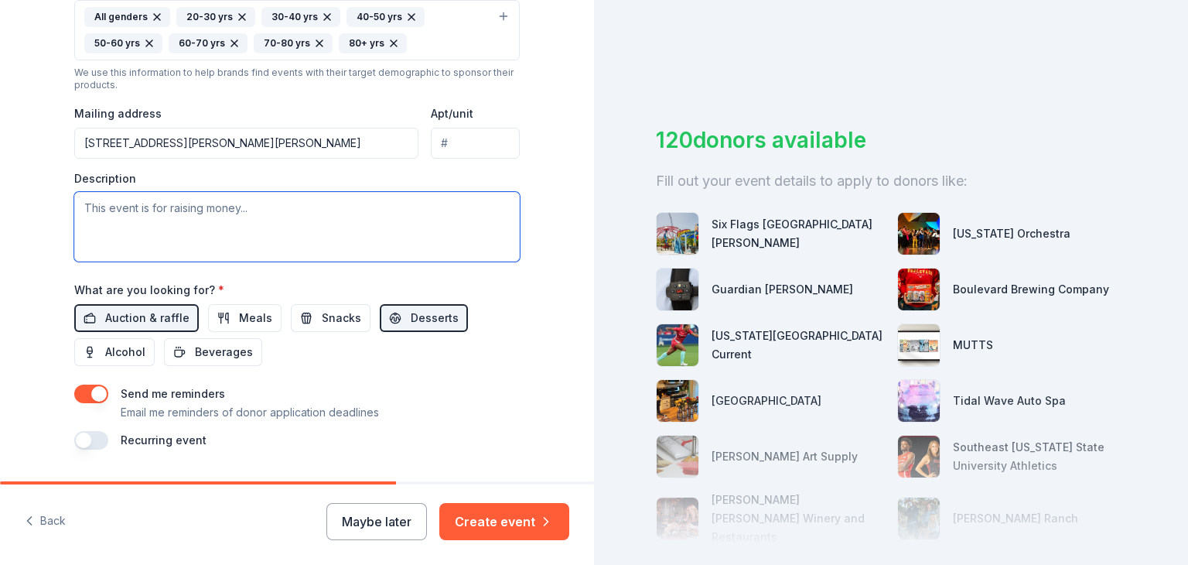
click at [201, 235] on textarea at bounding box center [297, 227] width 446 height 70
click at [313, 209] on textarea at bounding box center [297, 227] width 446 height 70
paste textarea "Celebrating its 75th Anniversary, Bishop DuBourg High School is an Archdiocesan…"
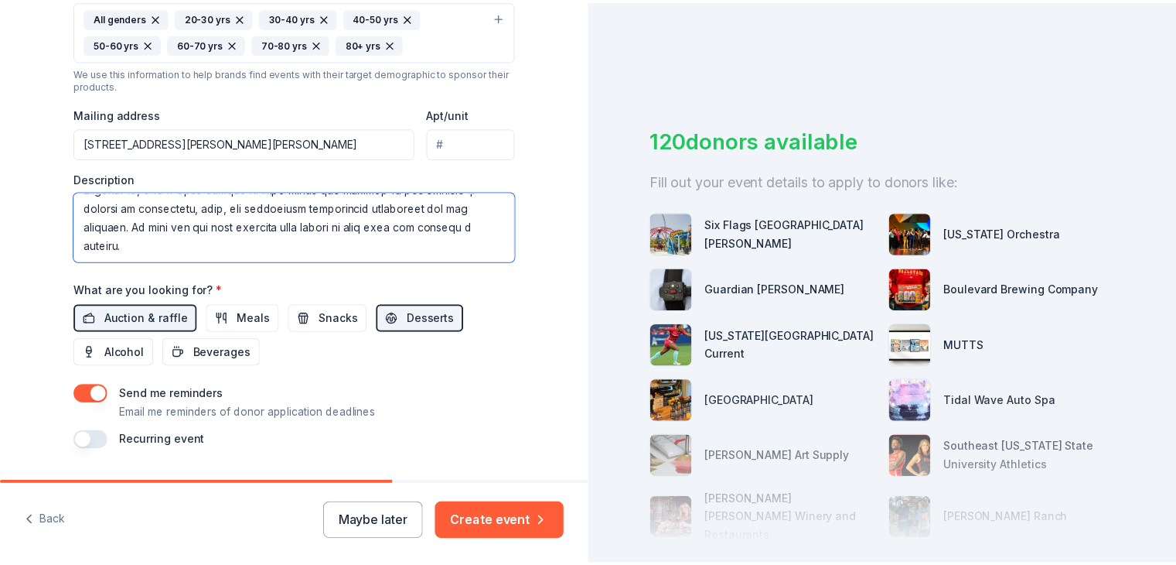
scroll to position [297, 0]
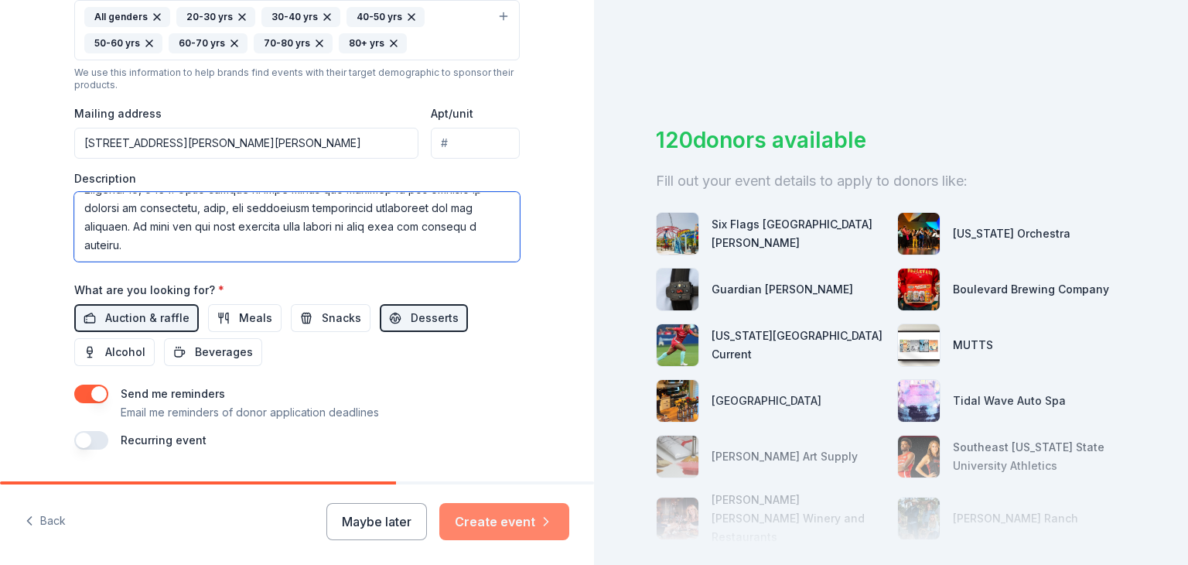
type textarea "Celebrating its 75th Anniversary, Bishop DuBourg High School is an Archdiocesan…"
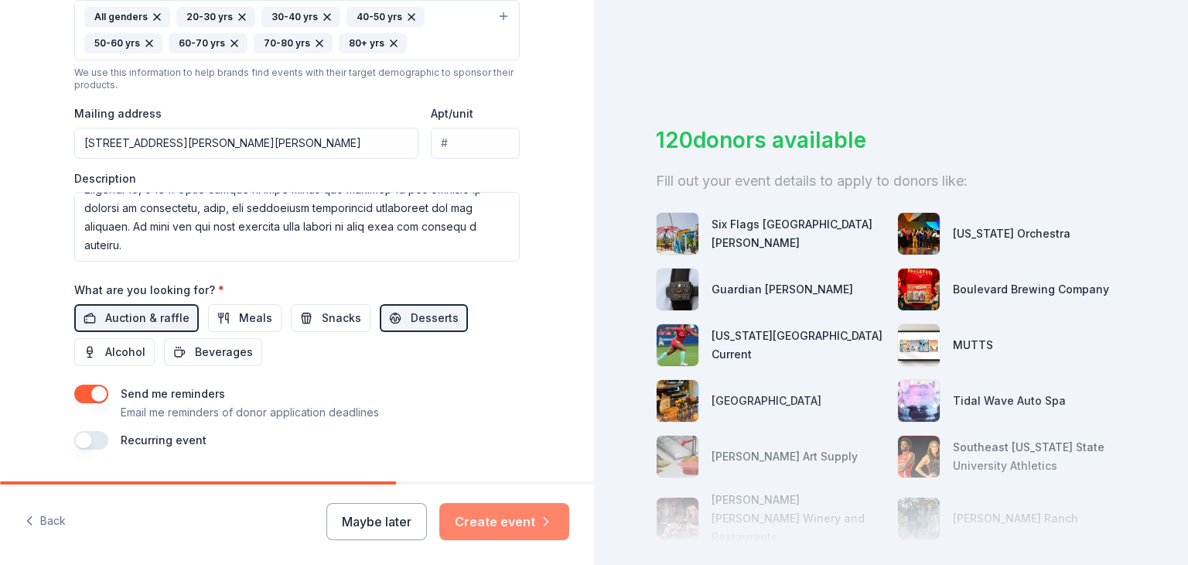
click at [504, 518] on button "Create event" at bounding box center [504, 521] width 130 height 37
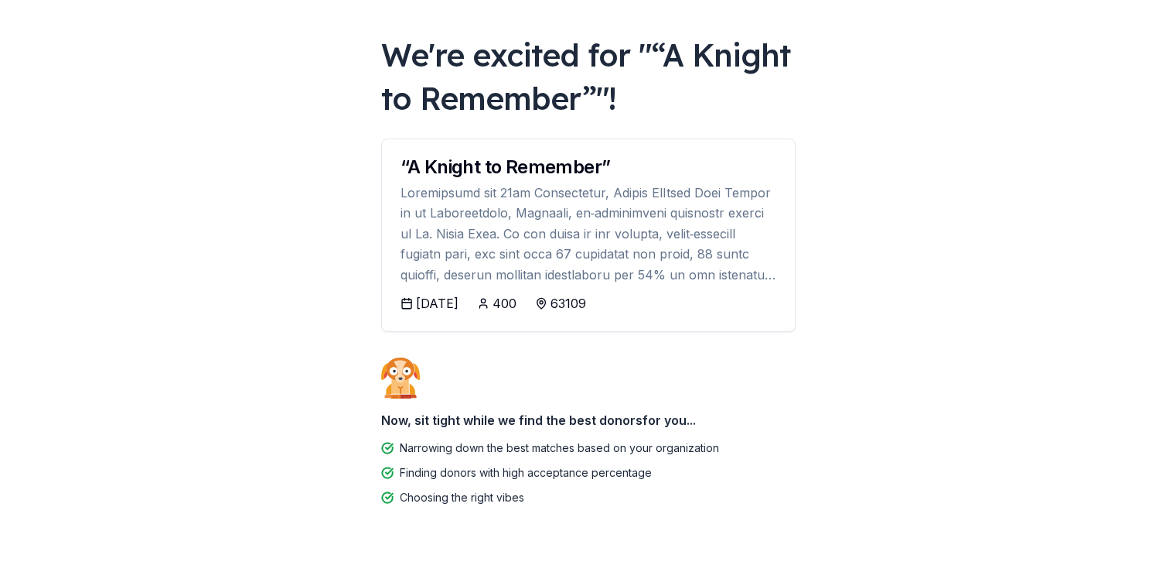
scroll to position [109, 0]
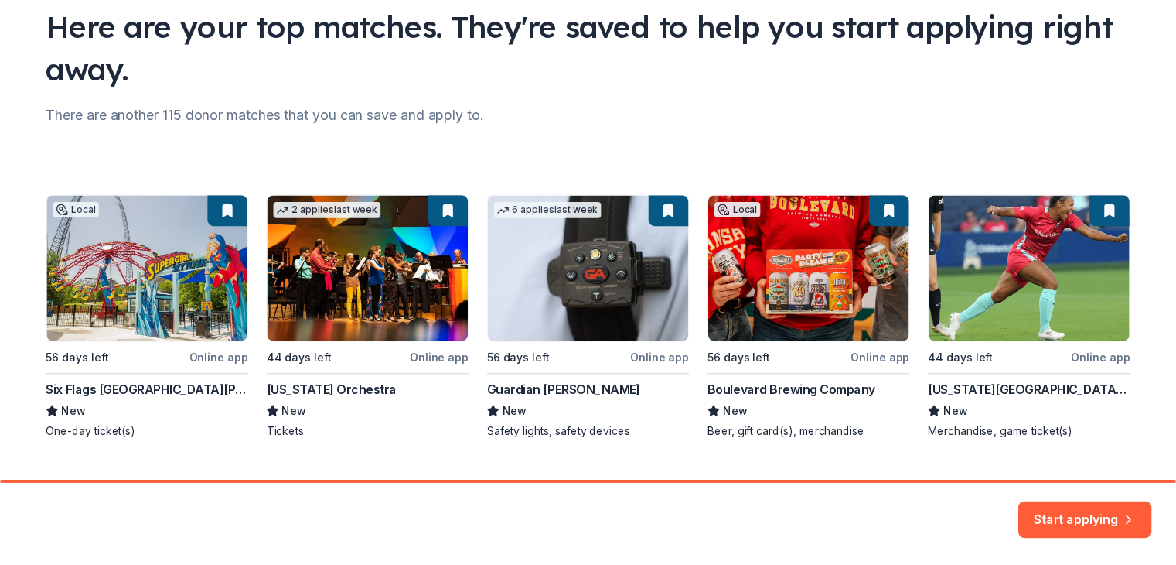
scroll to position [124, 0]
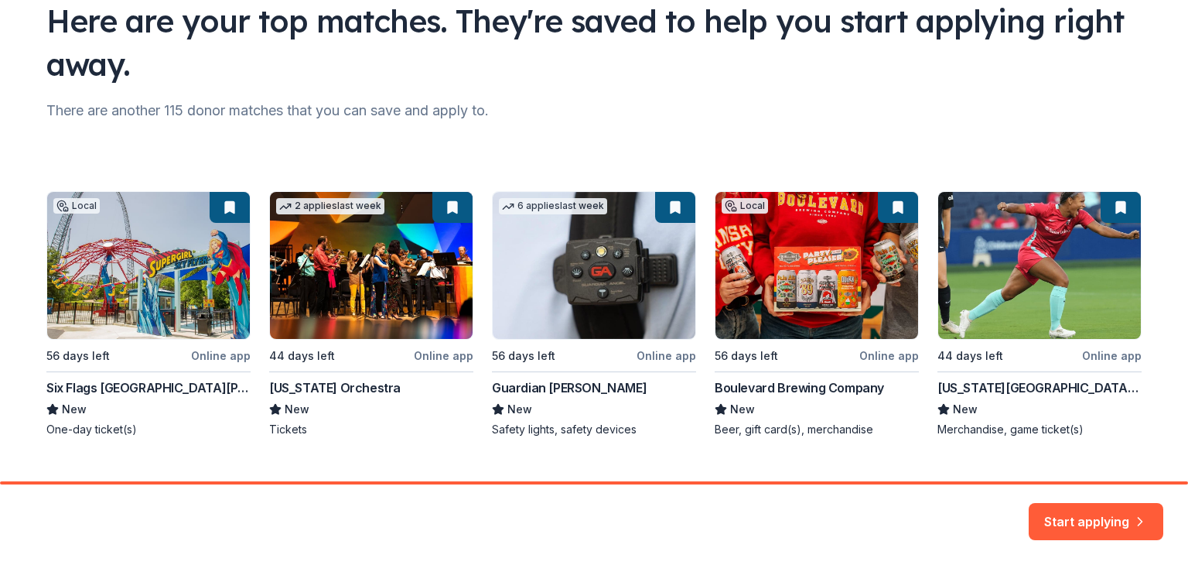
click at [224, 353] on div "Local 56 days left Online app Six Flags St. Louis New One-day ticket(s) 2 appli…" at bounding box center [593, 314] width 1095 height 246
click at [204, 282] on div "Local 56 days left Online app Six Flags St. Louis New One-day ticket(s) 2 appli…" at bounding box center [593, 314] width 1095 height 246
click at [1093, 517] on button "Start applying" at bounding box center [1096, 511] width 135 height 37
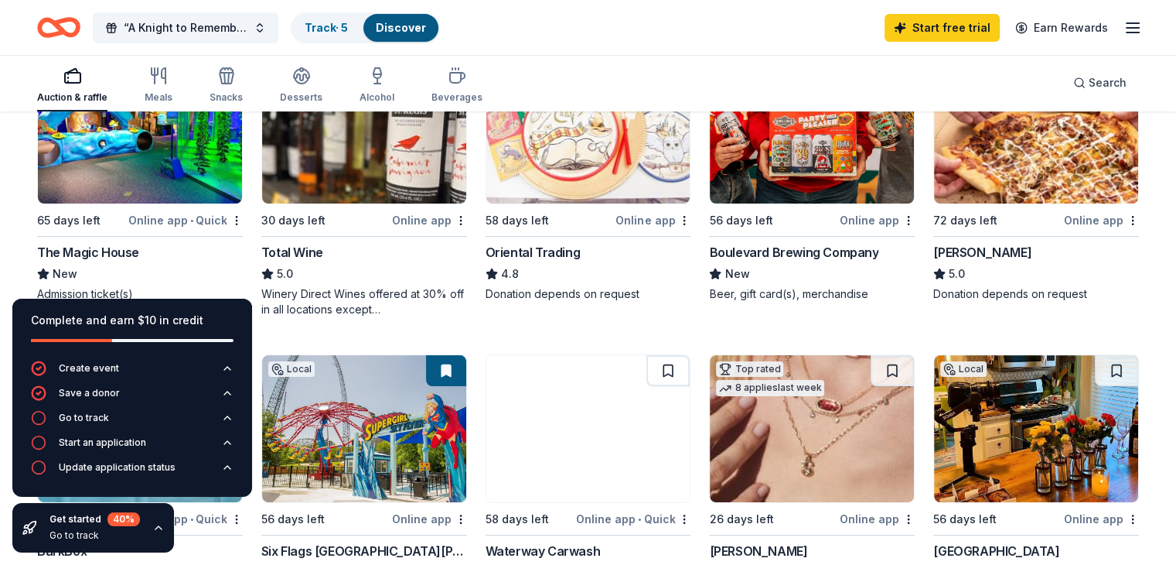
scroll to position [246, 0]
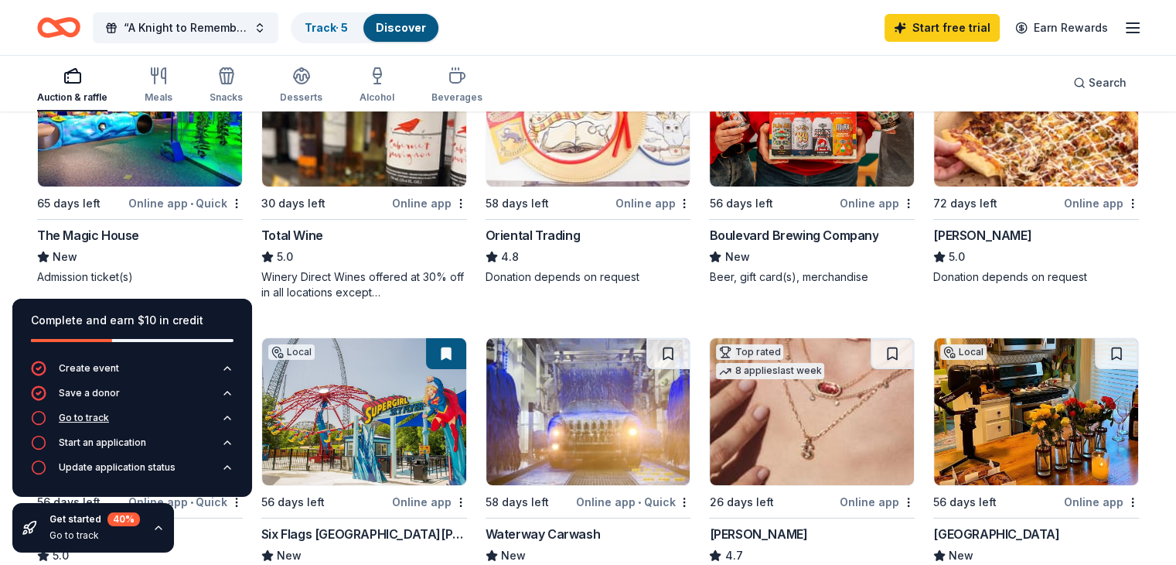
click at [183, 410] on button "Go to track" at bounding box center [132, 422] width 203 height 25
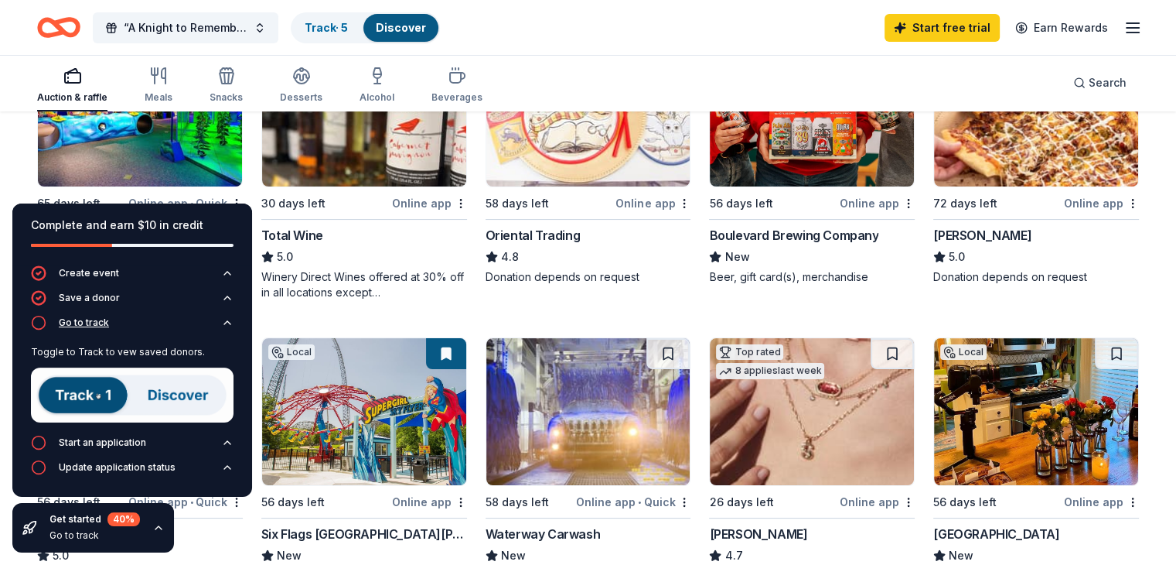
click at [90, 327] on div "Go to track" at bounding box center [84, 322] width 50 height 12
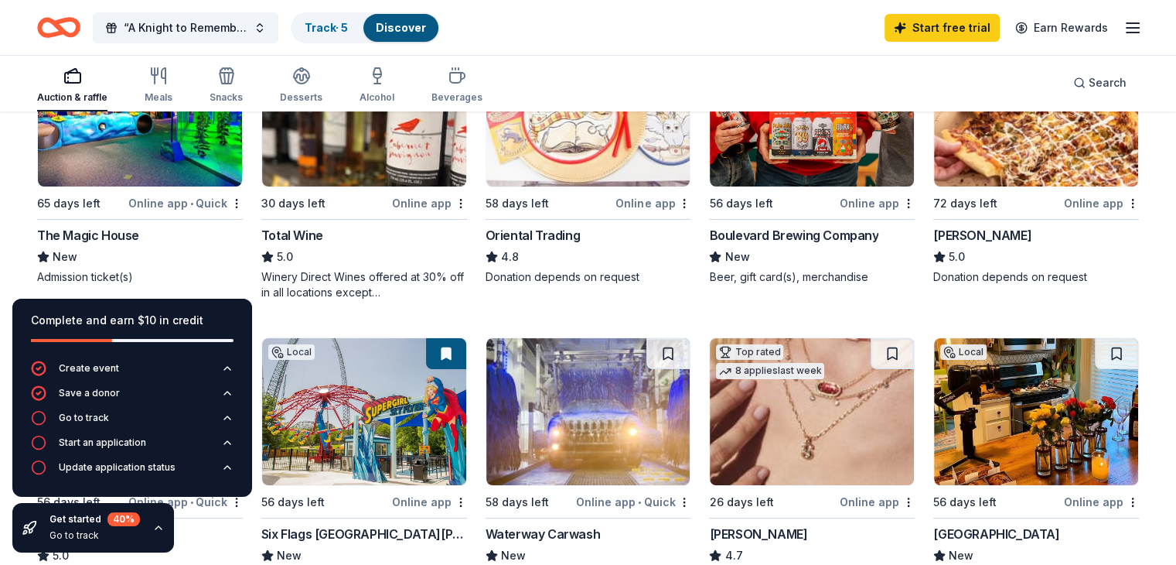
click at [424, 202] on div "Online app" at bounding box center [429, 202] width 75 height 19
click at [347, 30] on link "Track · 5" at bounding box center [326, 27] width 43 height 13
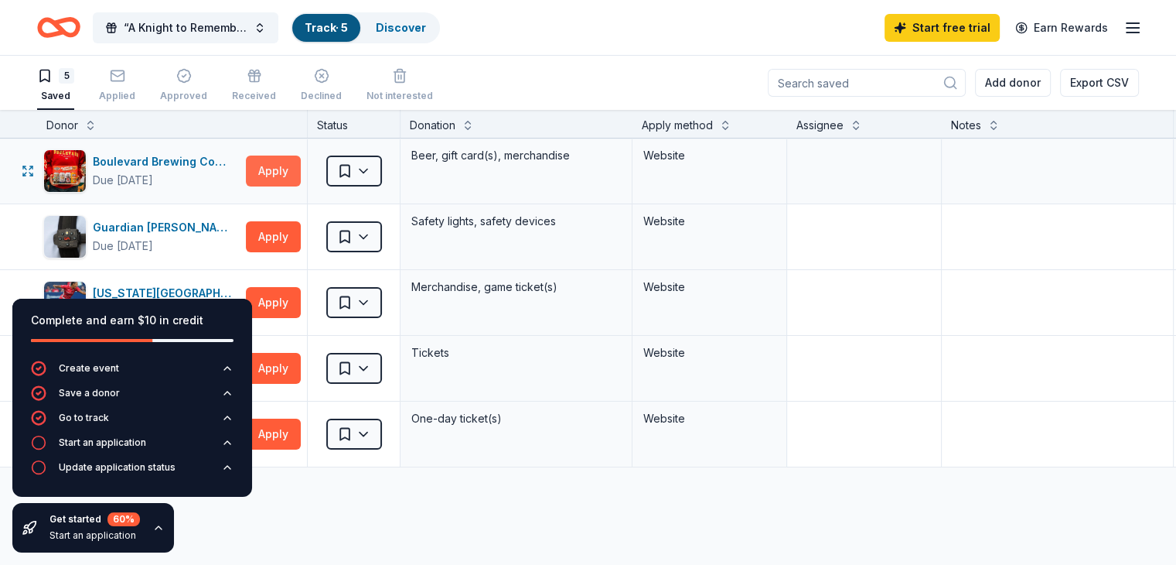
click at [301, 166] on button "Apply" at bounding box center [273, 170] width 55 height 31
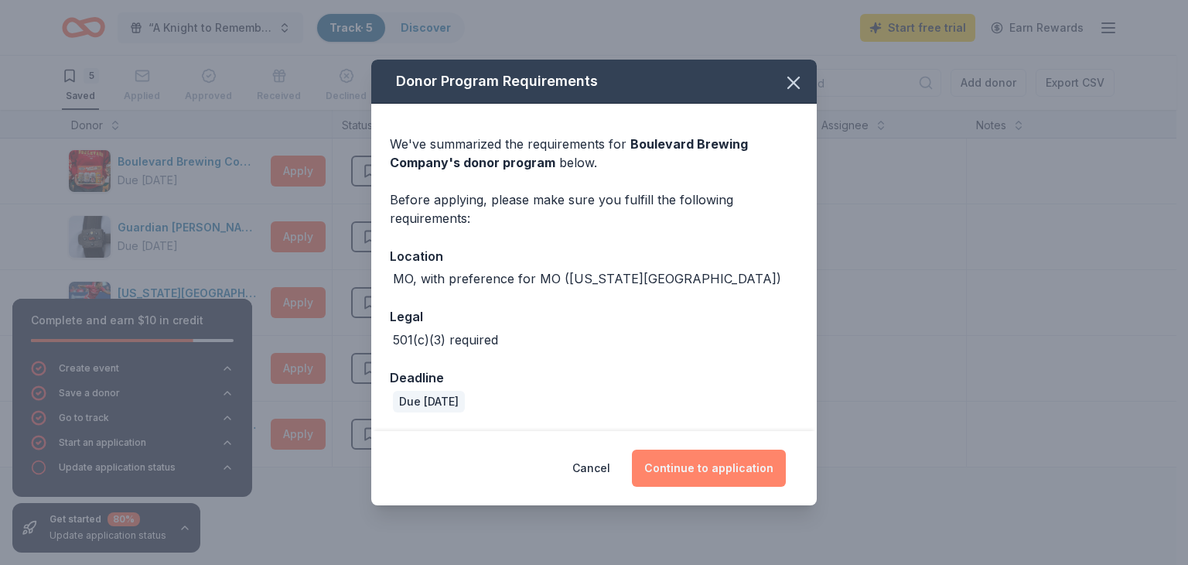
click at [746, 464] on button "Continue to application" at bounding box center [709, 467] width 154 height 37
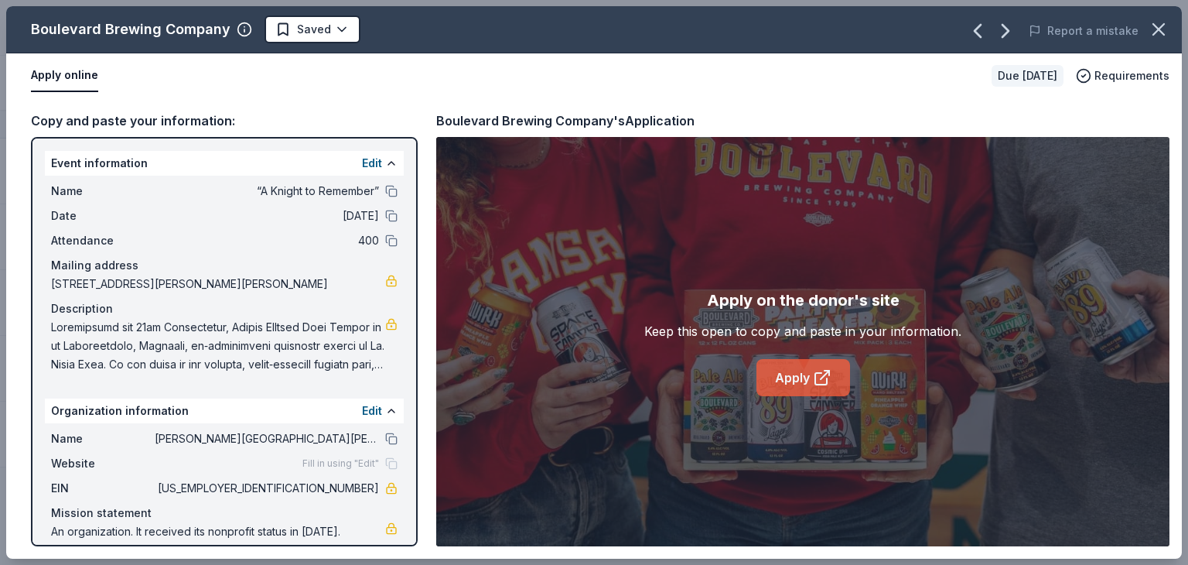
click at [808, 394] on link "Apply" at bounding box center [803, 377] width 94 height 37
click at [1160, 30] on icon "button" at bounding box center [1158, 29] width 11 height 11
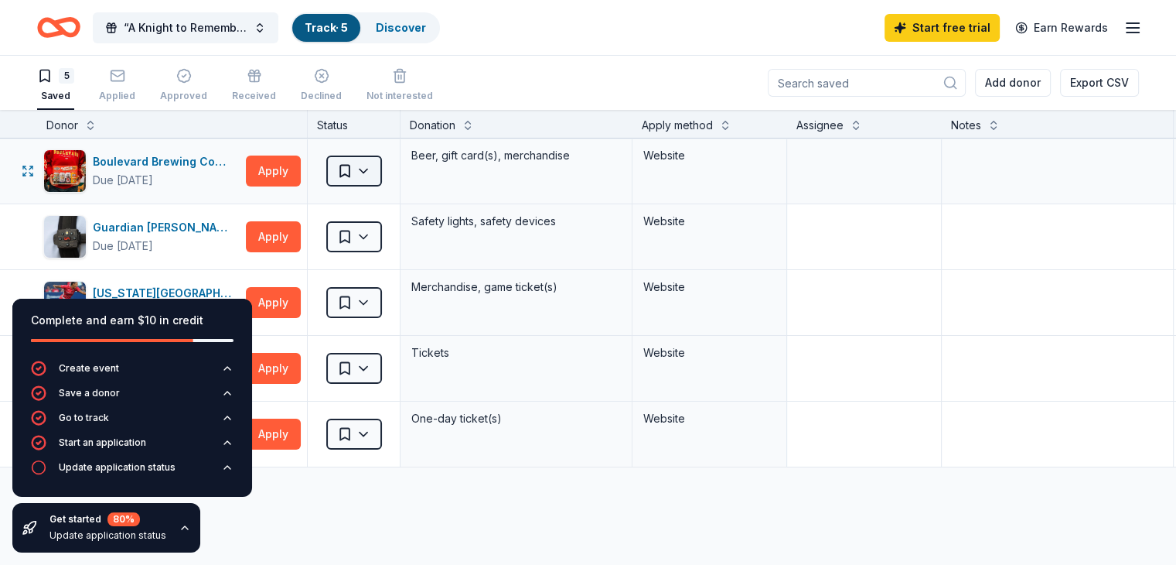
click at [397, 171] on html "“A Knight to Remember” Track · 5 Discover Start free trial Earn Rewards 5 Saved…" at bounding box center [588, 282] width 1176 height 565
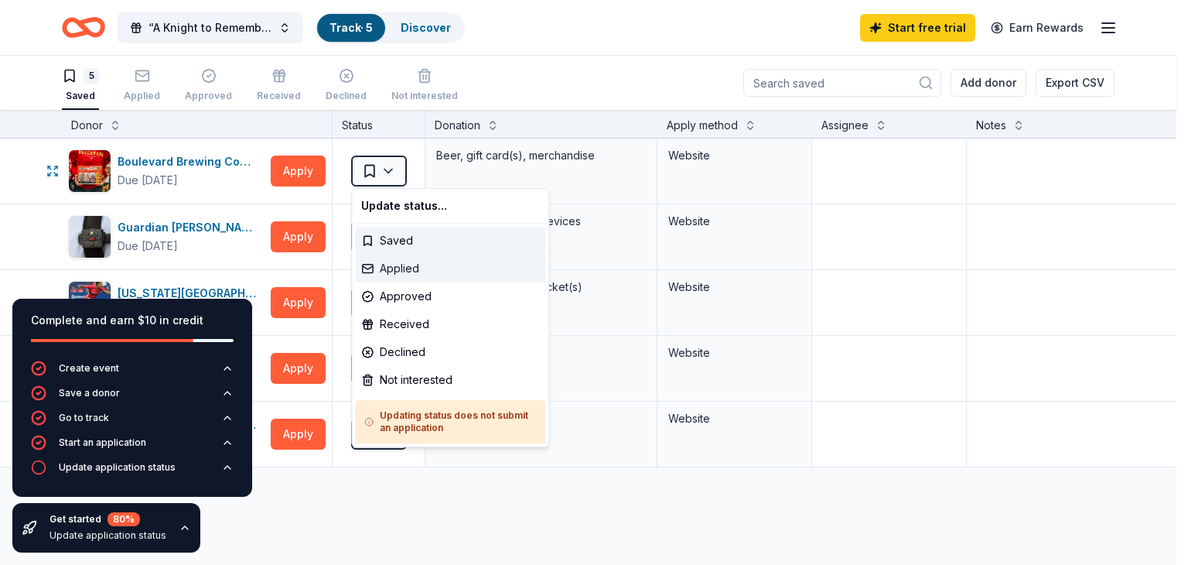
click at [418, 265] on div "Applied" at bounding box center [450, 268] width 190 height 28
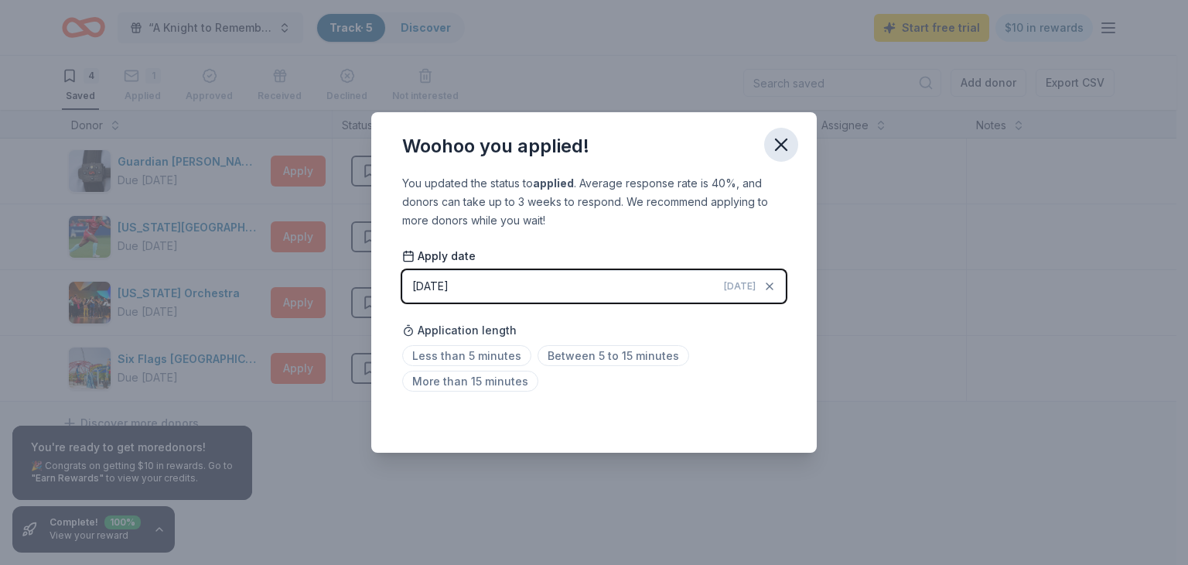
click at [782, 147] on icon "button" at bounding box center [781, 145] width 22 height 22
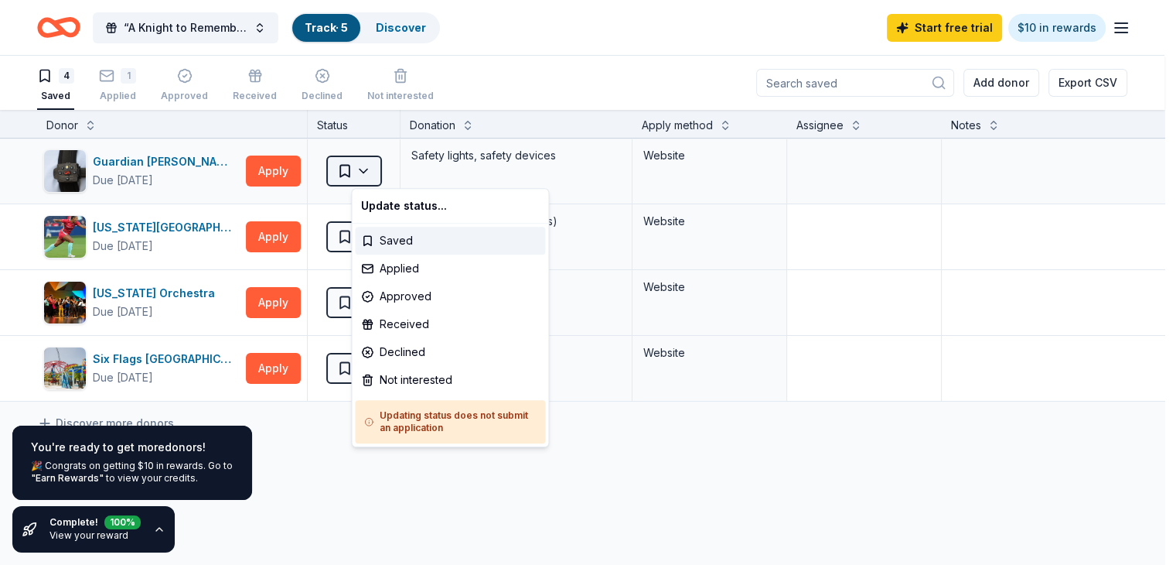
click at [397, 172] on html "“A Knight to Remember” Track · 5 Discover Start free trial $10 in rewards 4 Sav…" at bounding box center [588, 282] width 1176 height 565
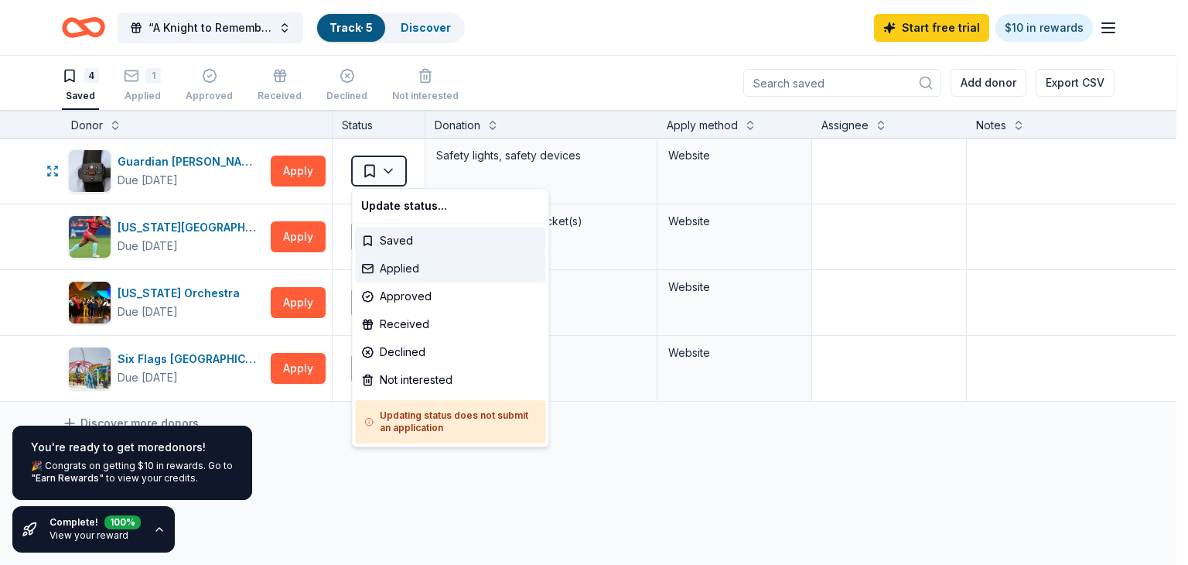
click at [415, 273] on div "Applied" at bounding box center [450, 268] width 190 height 28
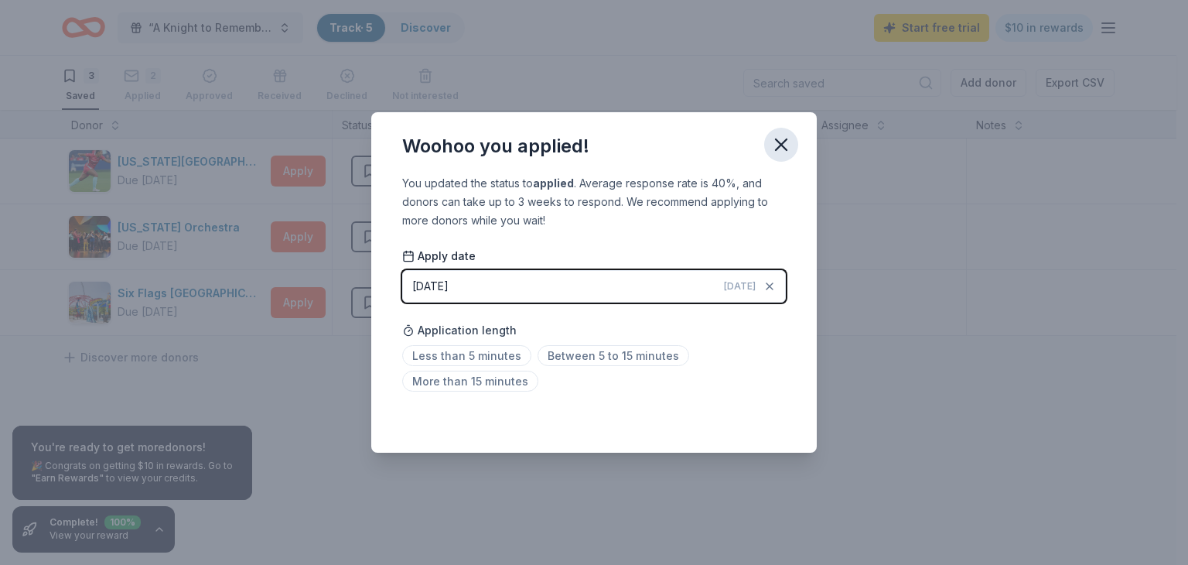
click at [764, 143] on button "button" at bounding box center [781, 145] width 34 height 34
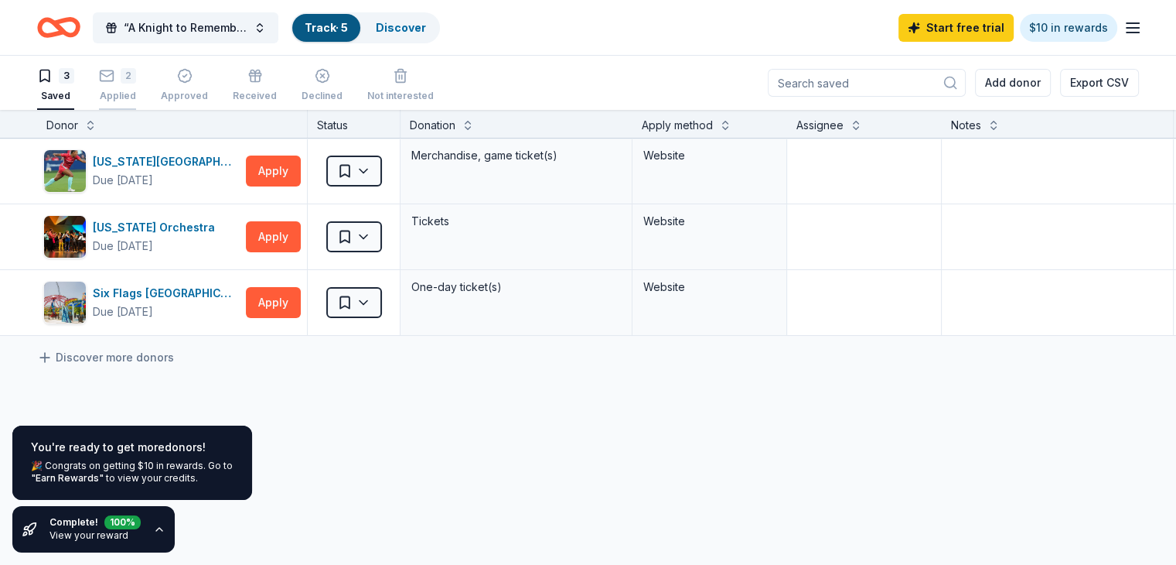
click at [130, 95] on div "Applied" at bounding box center [117, 96] width 37 height 12
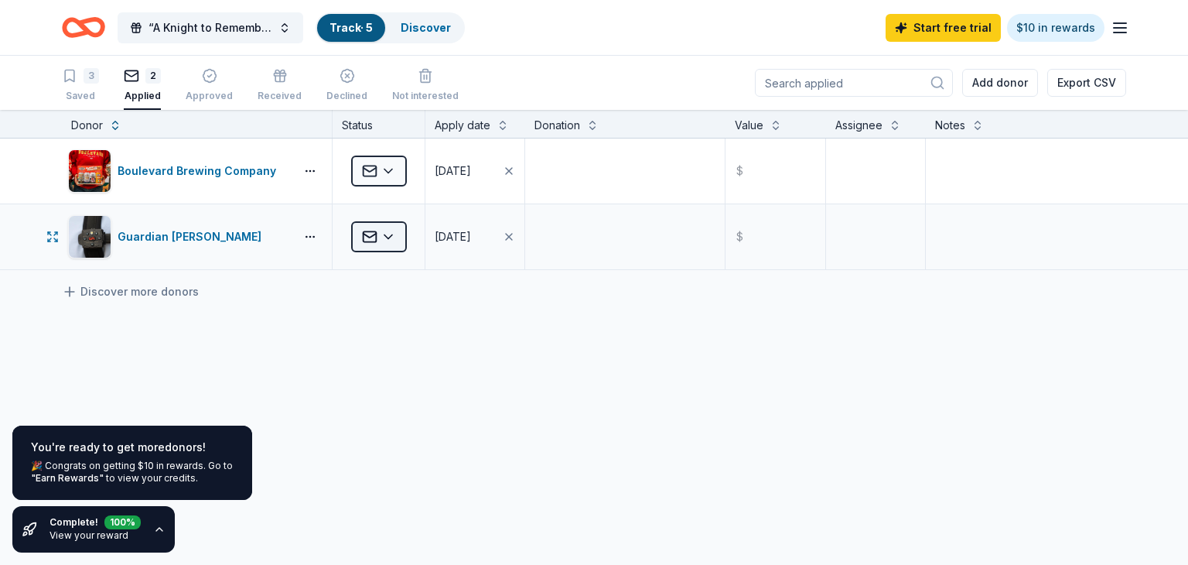
click at [396, 237] on html "“A Knight to Remember” Track · 5 Discover Start free trial $10 in rewards 3 Sav…" at bounding box center [594, 282] width 1188 height 565
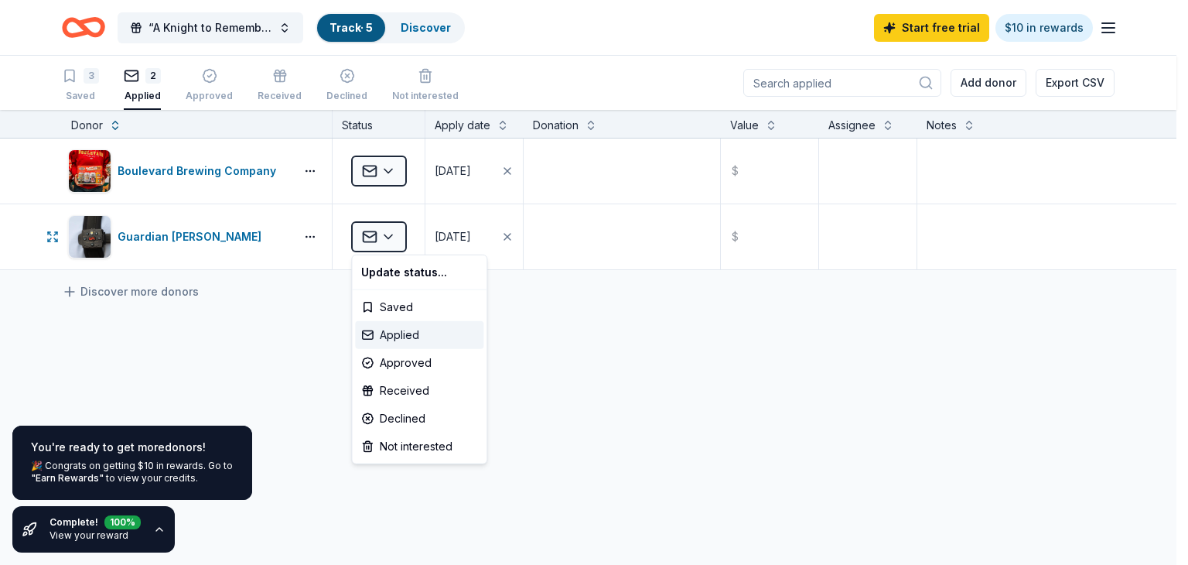
click at [436, 333] on div "Applied" at bounding box center [419, 335] width 128 height 28
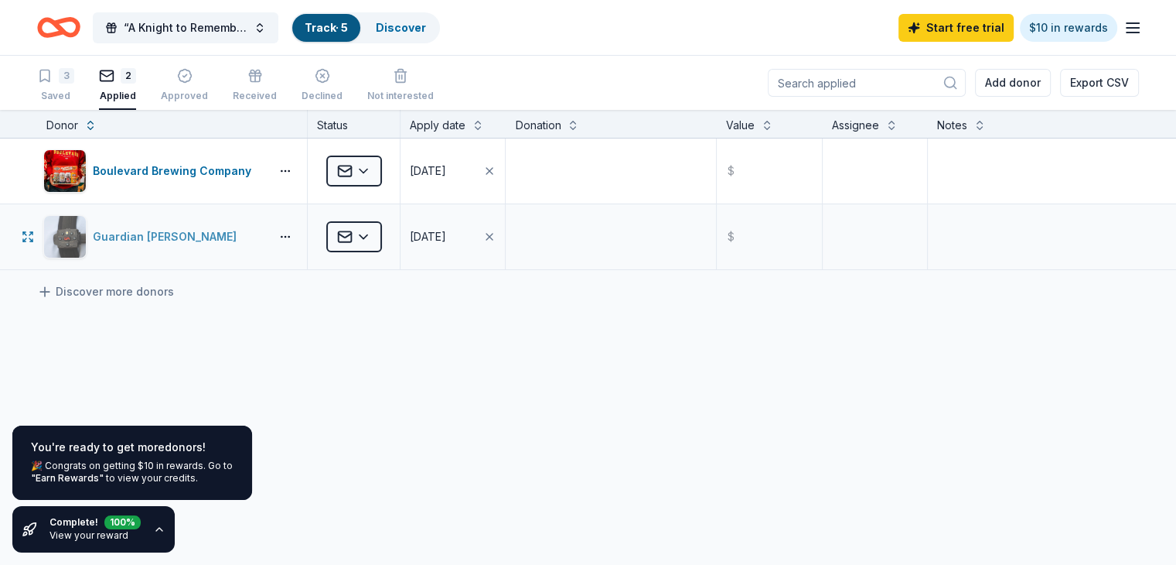
click at [207, 239] on div "Guardian Angel Device" at bounding box center [168, 236] width 150 height 19
click at [74, 97] on div "Saved" at bounding box center [55, 96] width 37 height 12
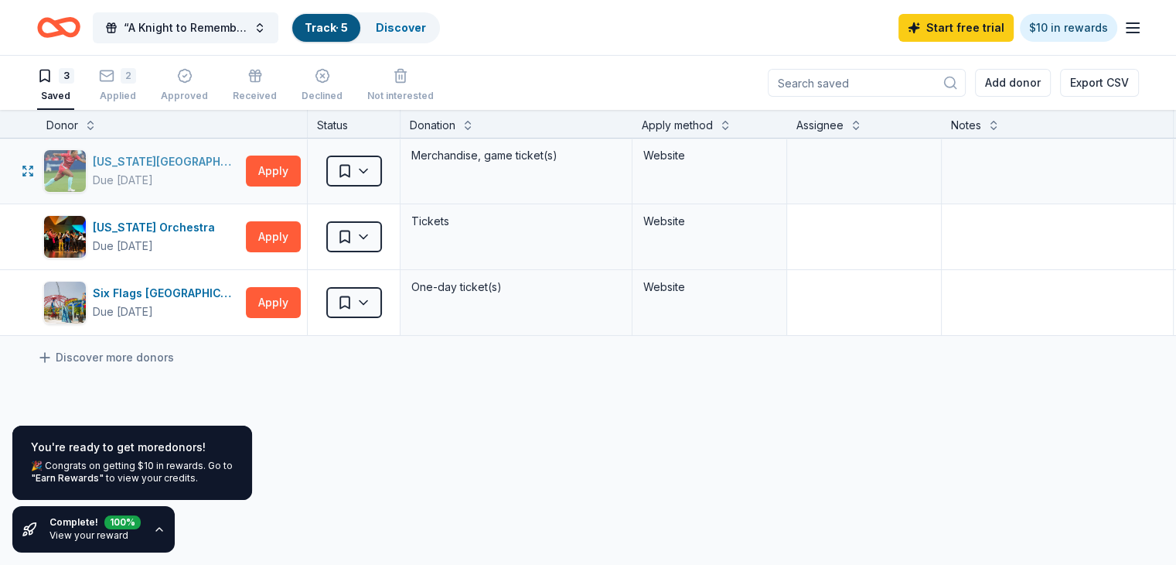
click at [187, 160] on div "Kansas City Current" at bounding box center [166, 161] width 147 height 19
click at [299, 306] on button "Apply" at bounding box center [273, 302] width 55 height 31
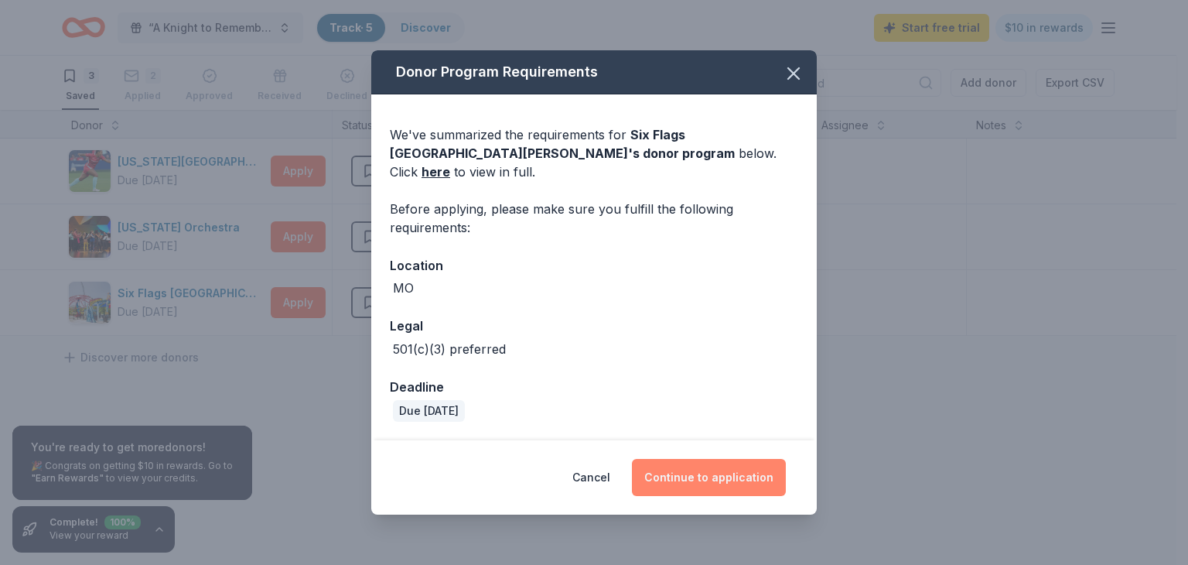
click at [713, 479] on button "Continue to application" at bounding box center [709, 477] width 154 height 37
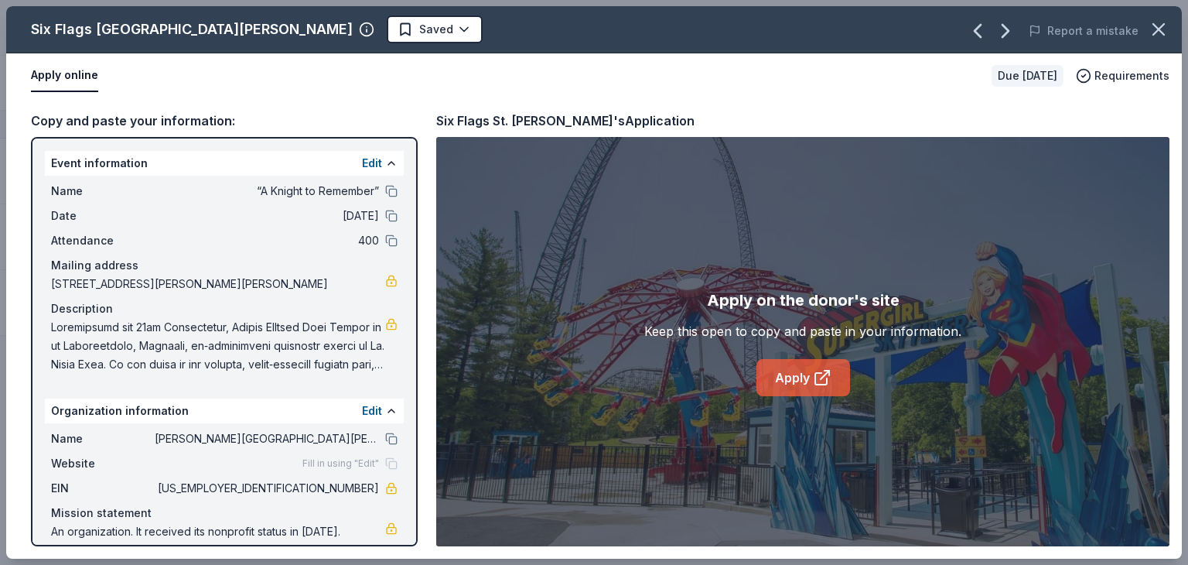
click at [799, 367] on link "Apply" at bounding box center [803, 377] width 94 height 37
click at [1154, 31] on icon "button" at bounding box center [1159, 30] width 22 height 22
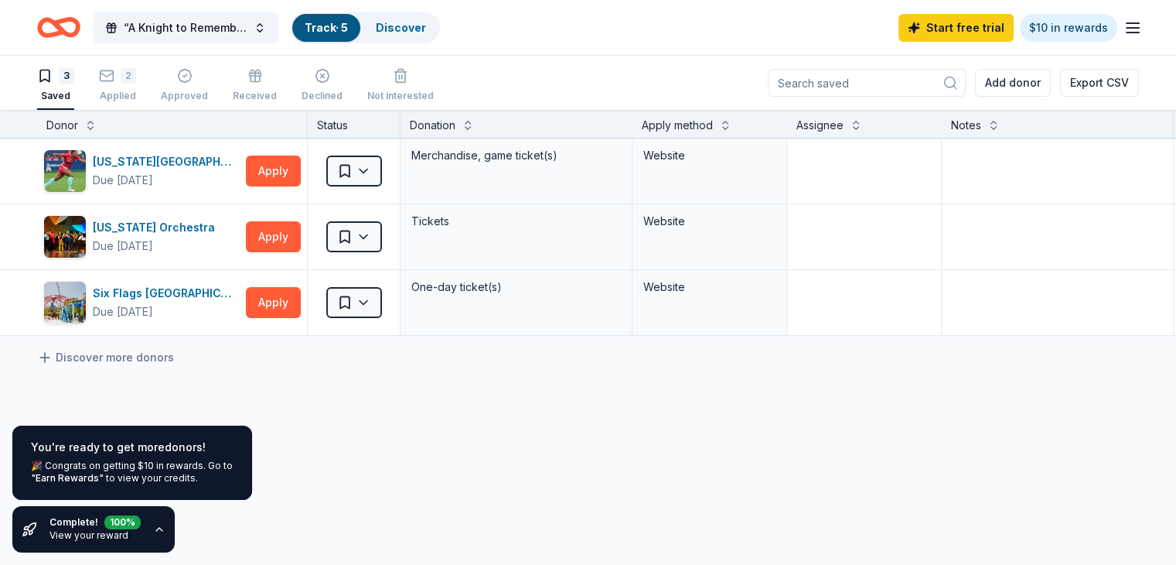
click at [80, 29] on icon "Home" at bounding box center [58, 27] width 43 height 36
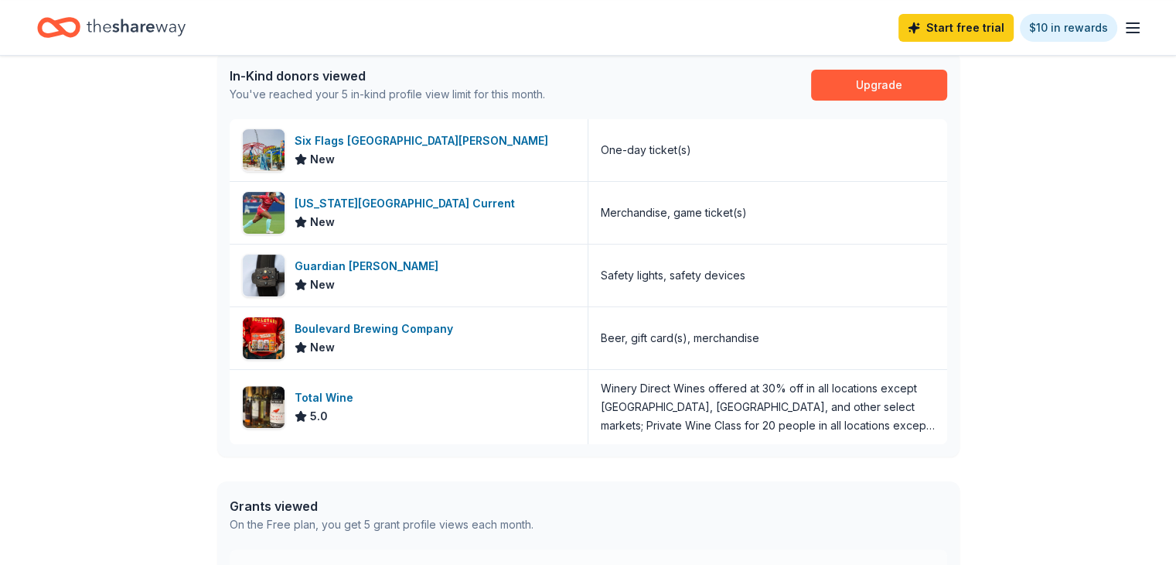
scroll to position [405, 0]
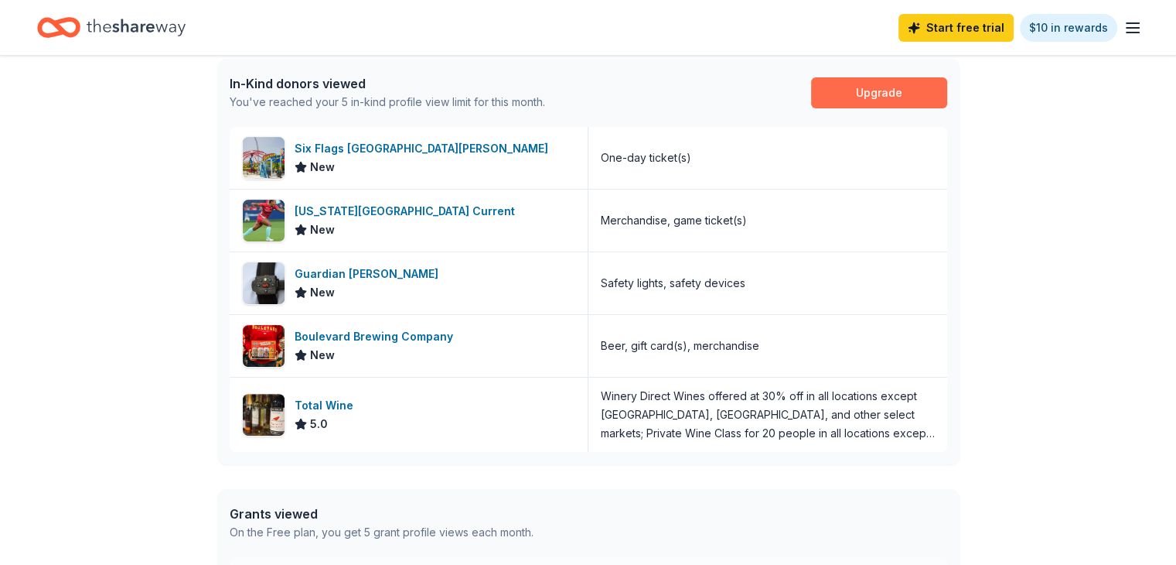
click at [862, 90] on link "Upgrade" at bounding box center [879, 92] width 136 height 31
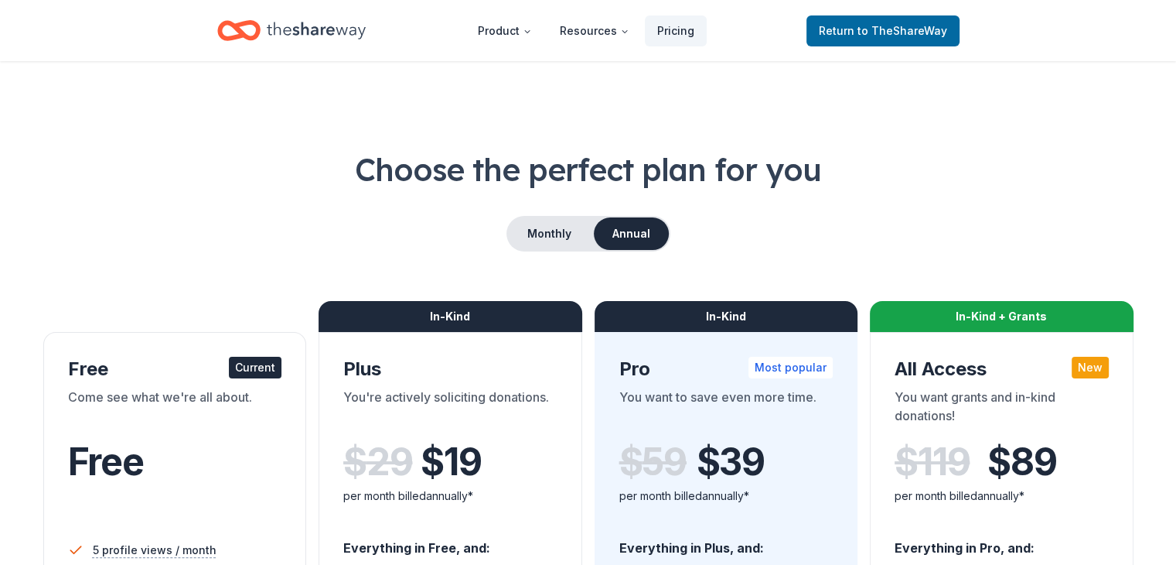
click at [300, 26] on icon "Home" at bounding box center [316, 31] width 99 height 32
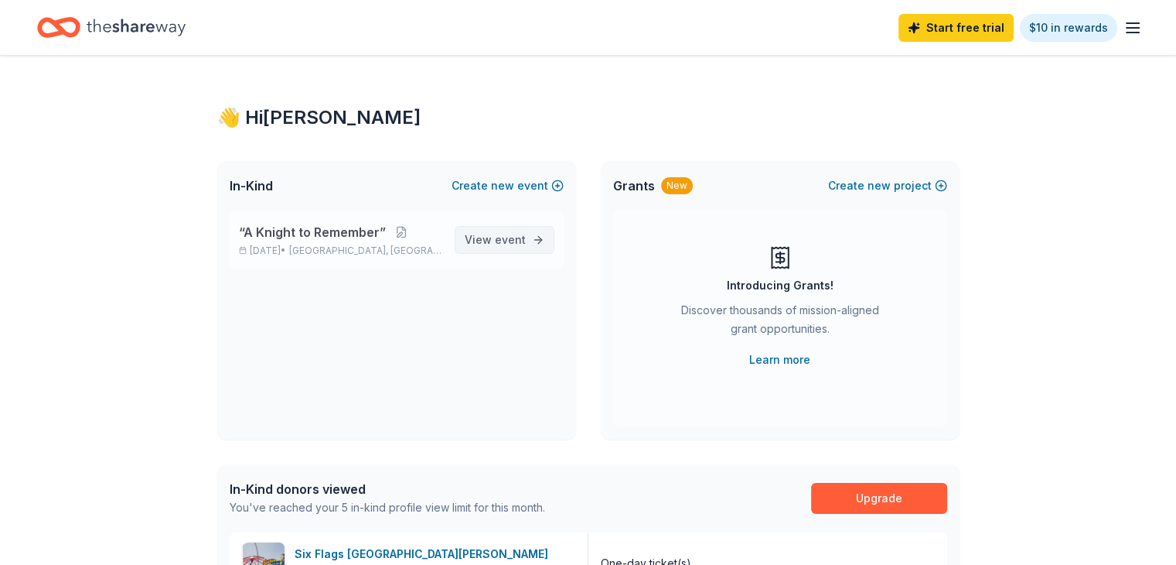
click at [498, 226] on link "View event" at bounding box center [505, 240] width 100 height 28
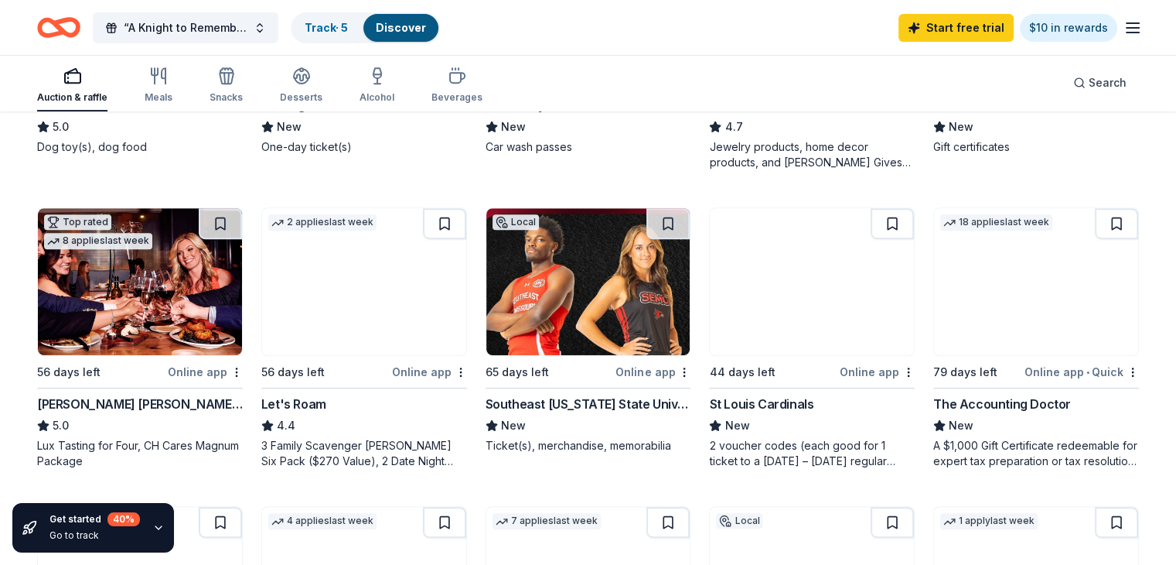
scroll to position [687, 0]
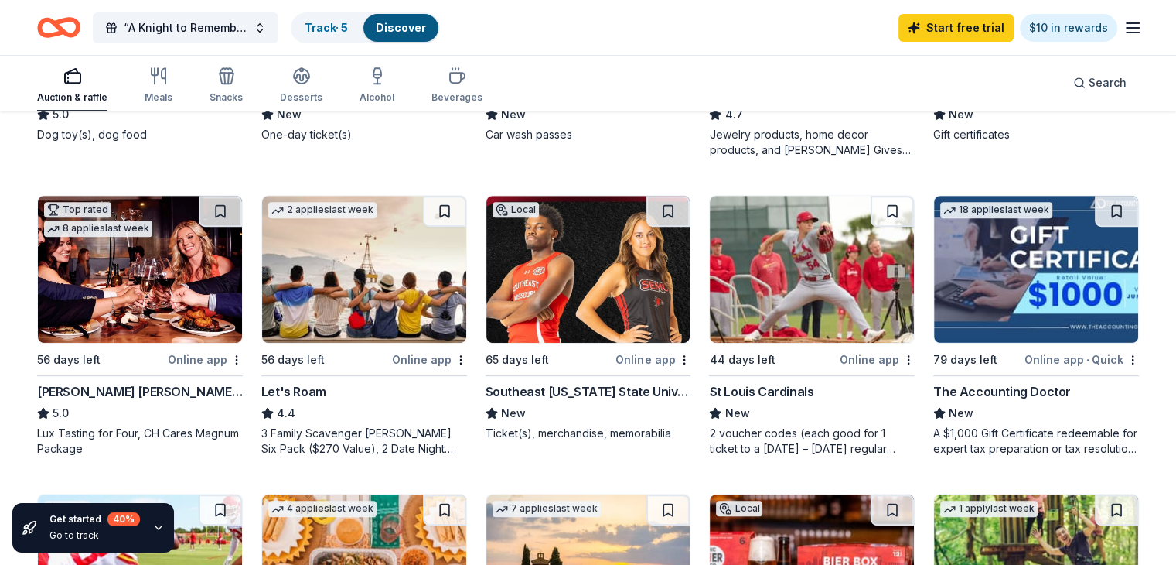
click at [219, 264] on img at bounding box center [140, 269] width 204 height 147
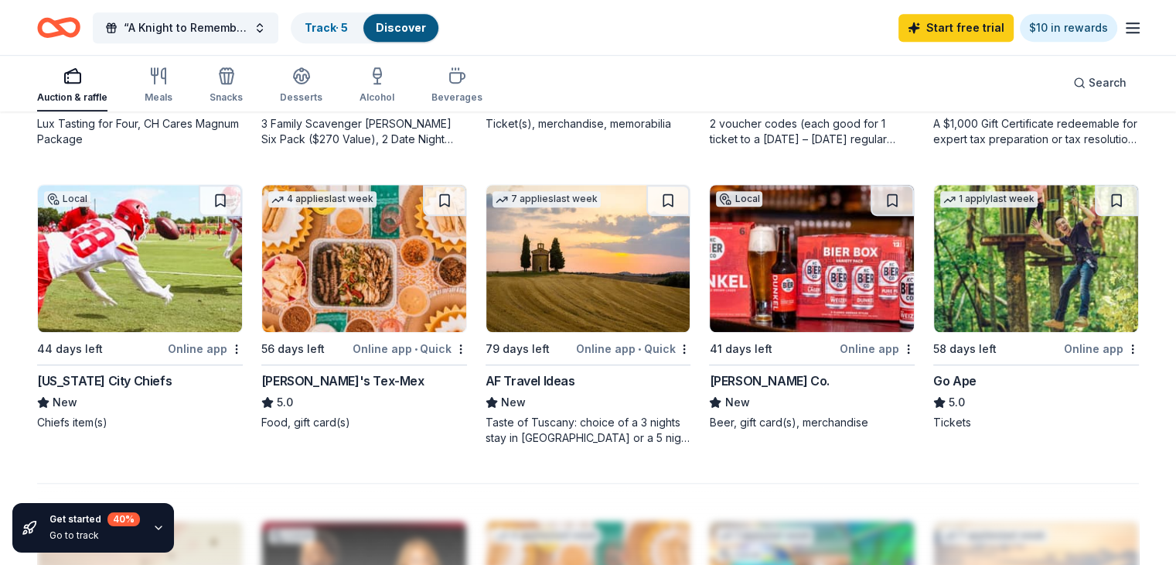
scroll to position [0, 0]
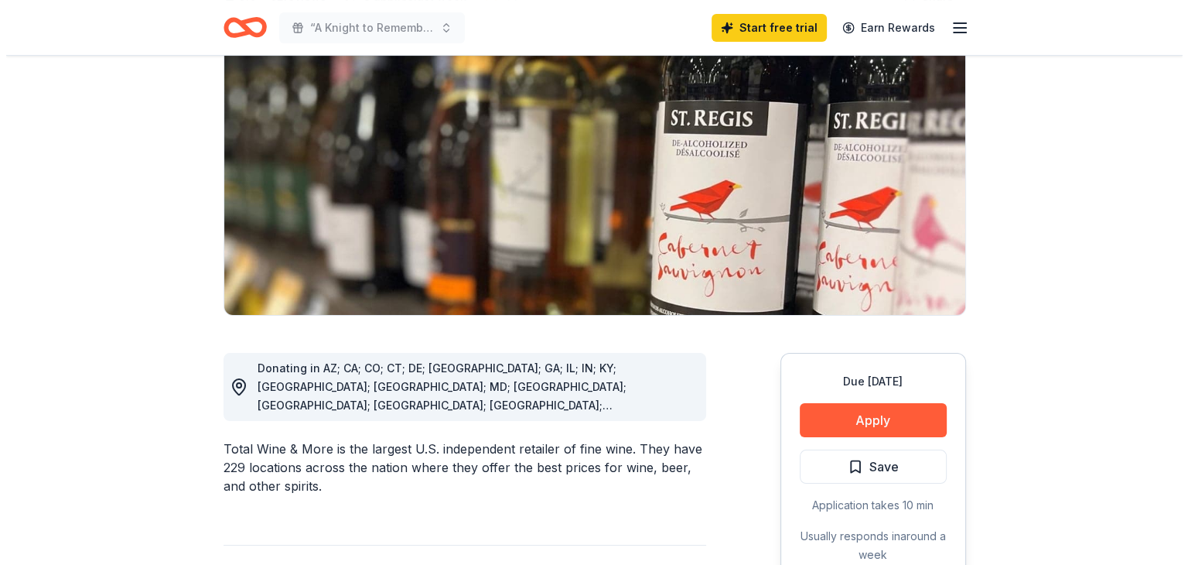
scroll to position [295, 0]
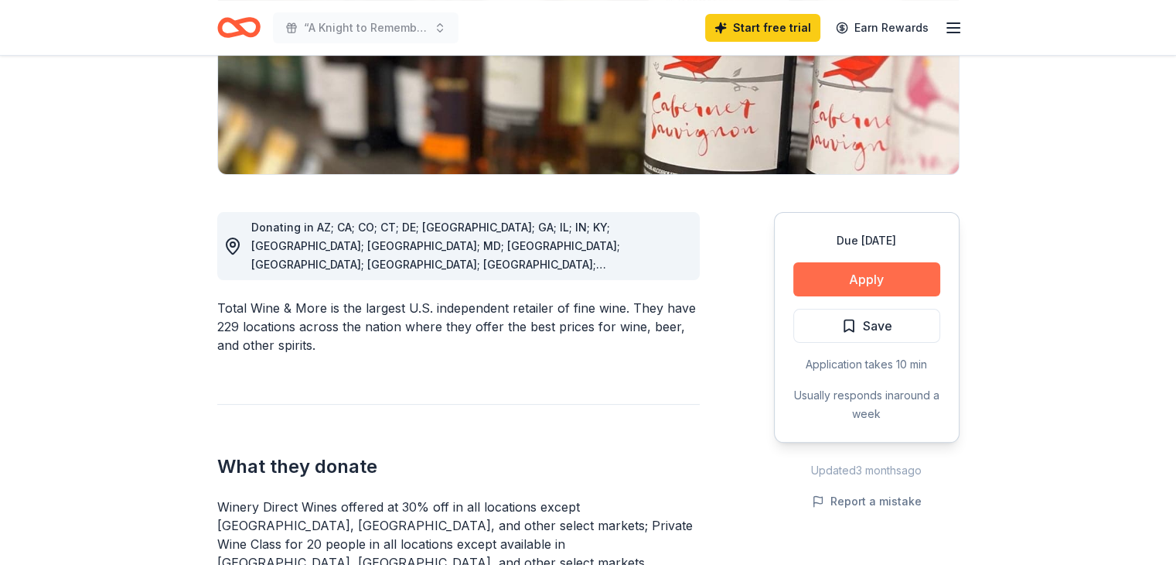
click at [894, 289] on button "Apply" at bounding box center [867, 279] width 147 height 34
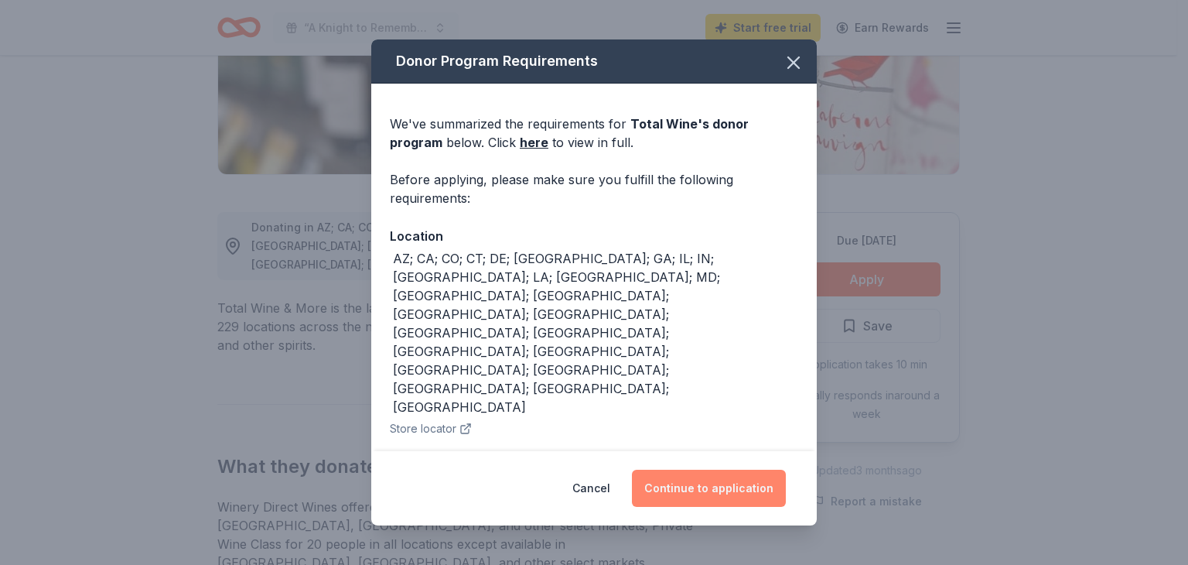
click at [728, 486] on button "Continue to application" at bounding box center [709, 487] width 154 height 37
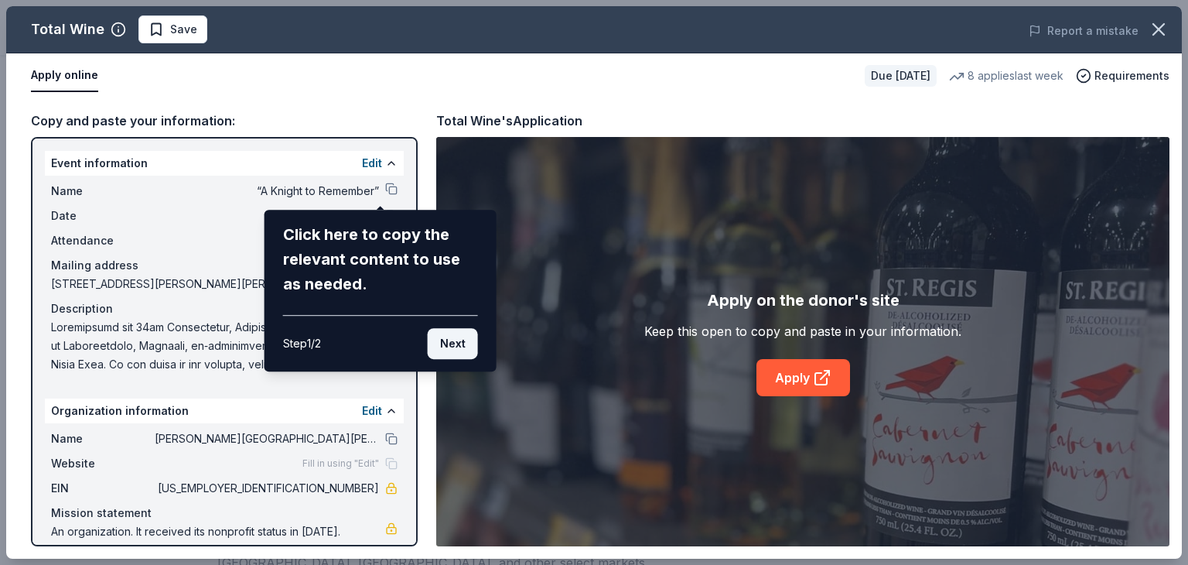
click at [458, 350] on button "Next" at bounding box center [453, 343] width 50 height 31
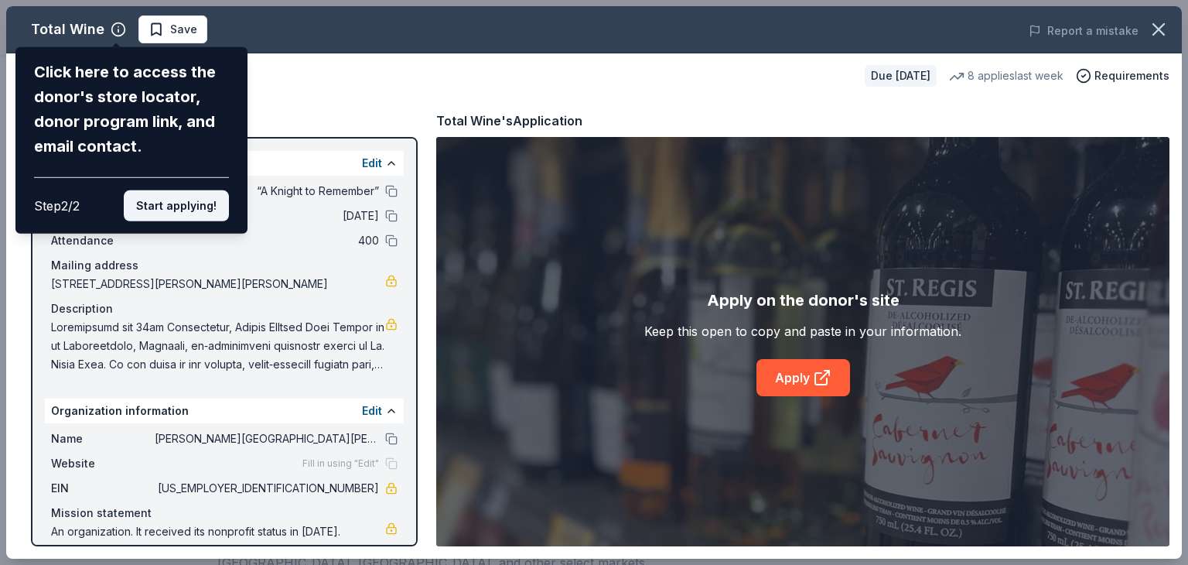
click at [207, 206] on button "Start applying!" at bounding box center [176, 205] width 105 height 31
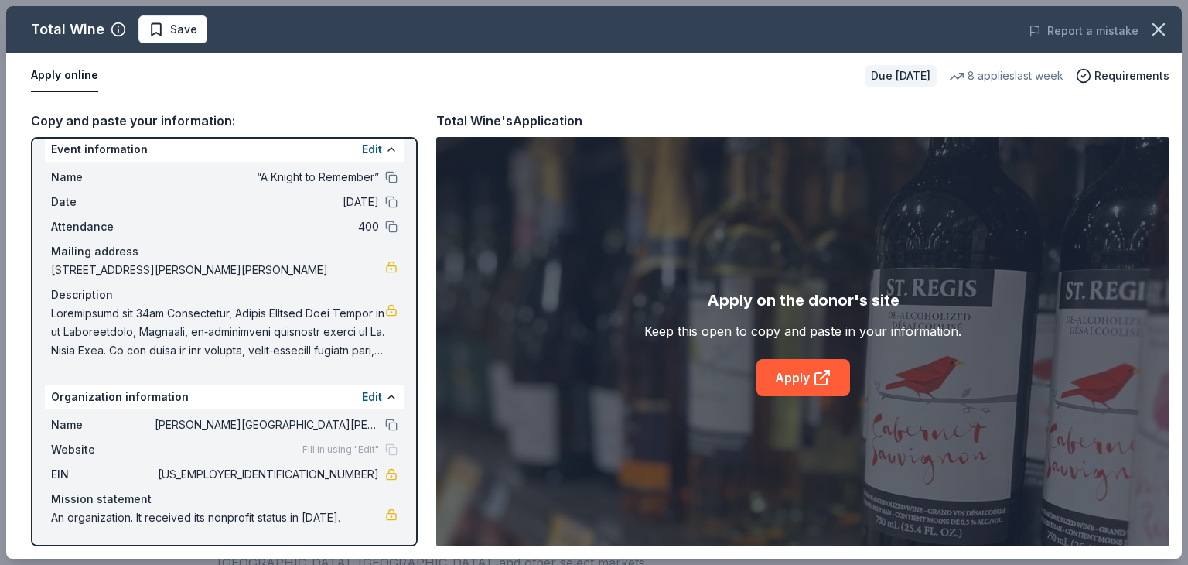
scroll to position [0, 0]
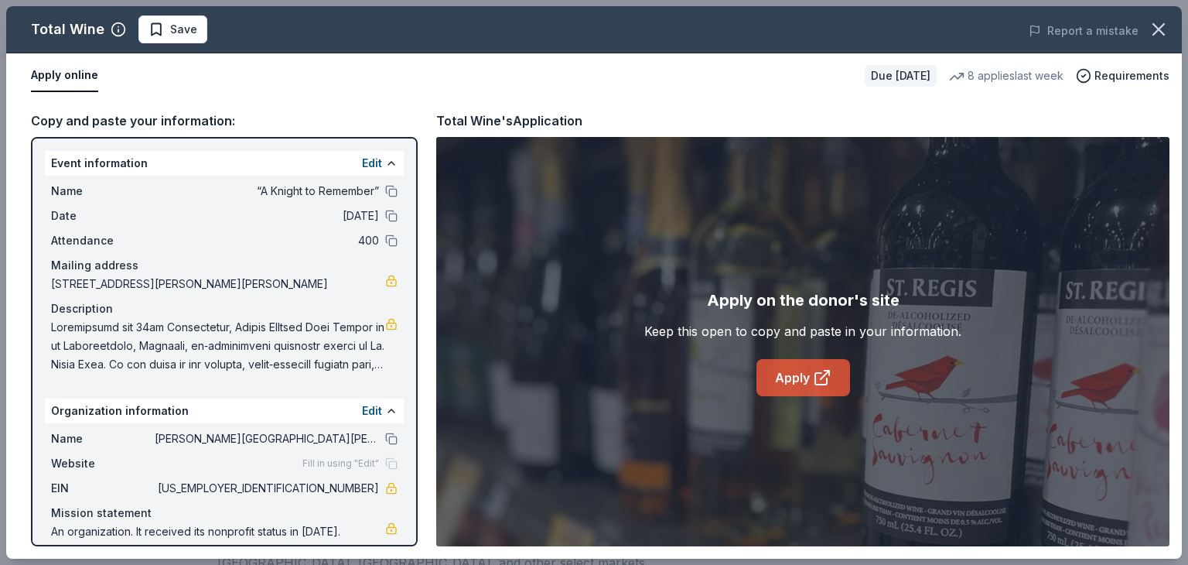
click at [836, 379] on link "Apply" at bounding box center [803, 377] width 94 height 37
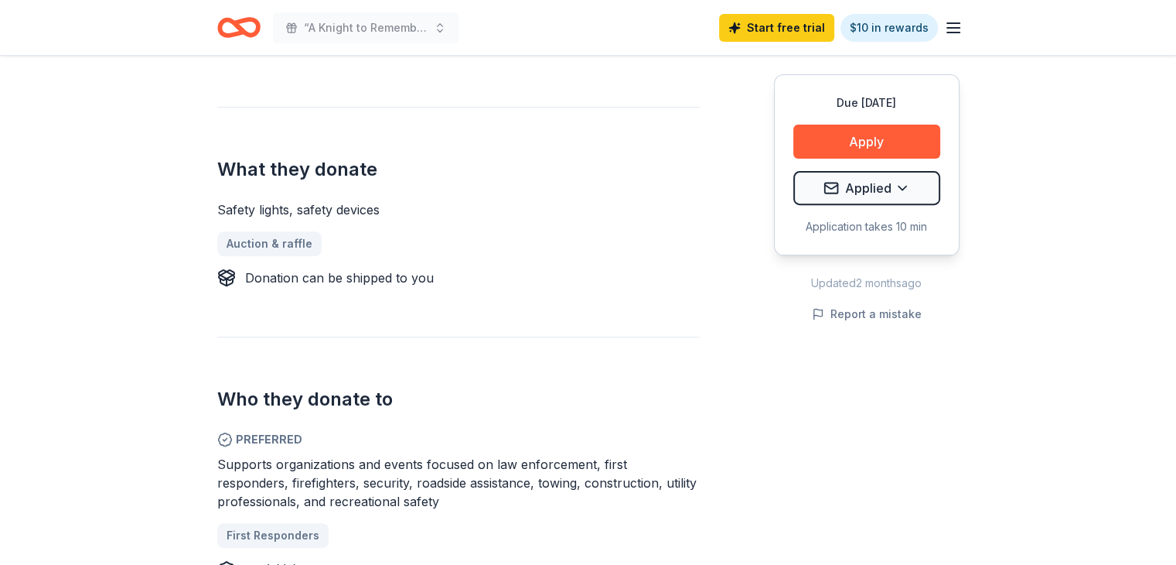
scroll to position [582, 0]
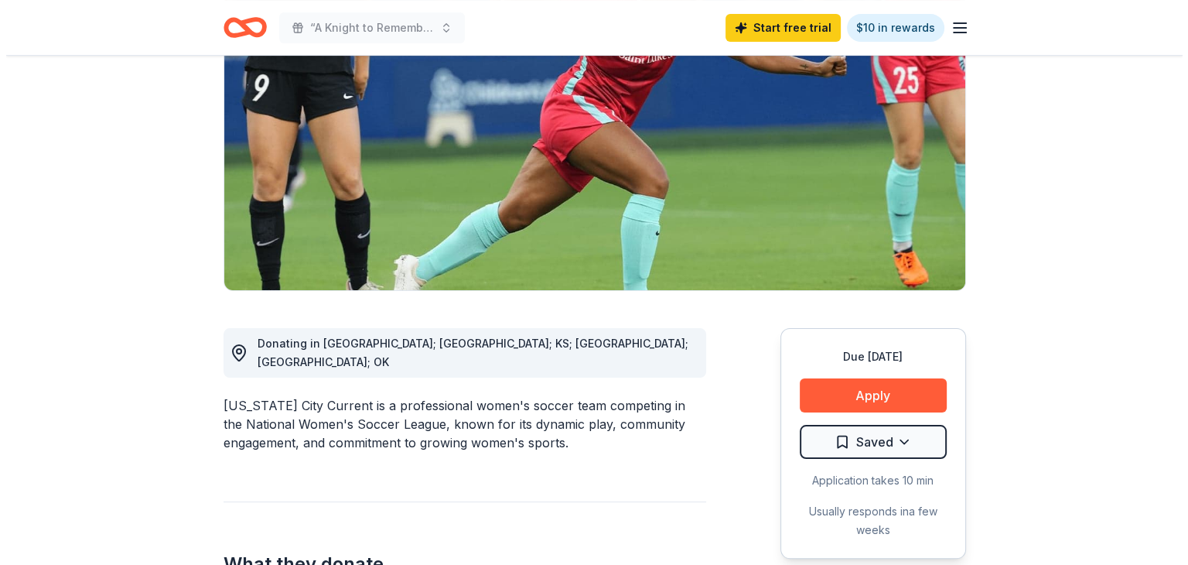
scroll to position [181, 0]
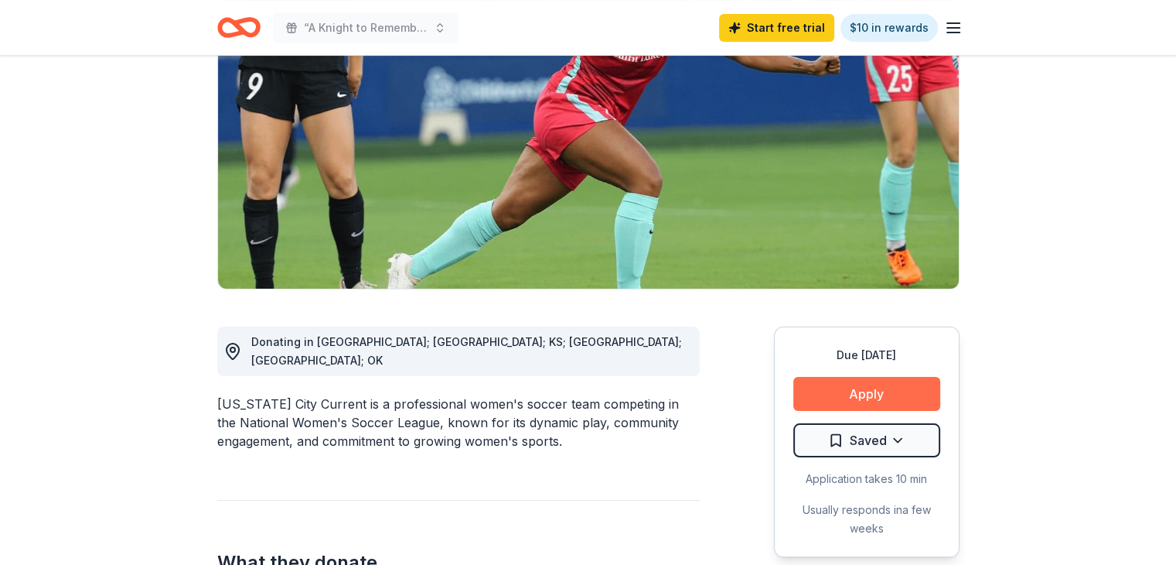
click at [839, 394] on button "Apply" at bounding box center [867, 394] width 147 height 34
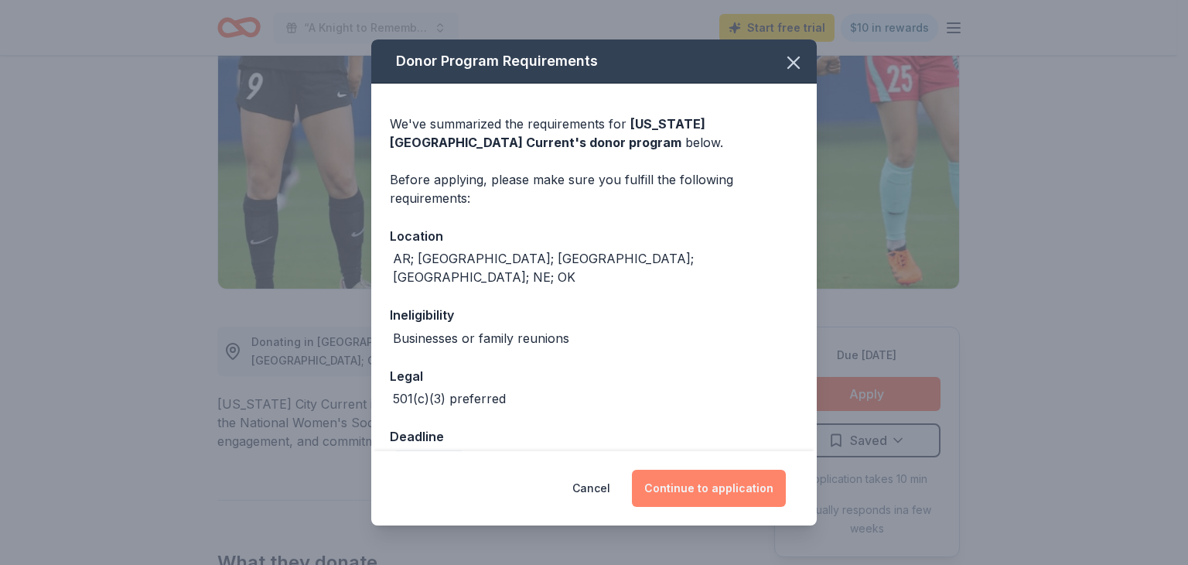
click at [736, 489] on button "Continue to application" at bounding box center [709, 487] width 154 height 37
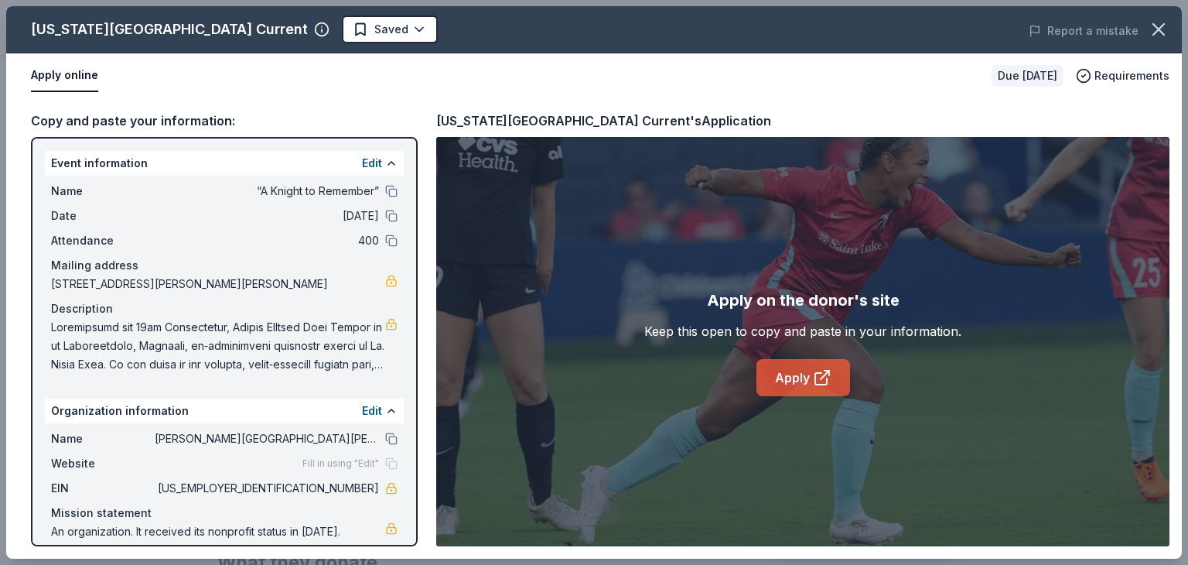
click at [815, 377] on icon at bounding box center [821, 379] width 12 height 12
